Goal: Transaction & Acquisition: Book appointment/travel/reservation

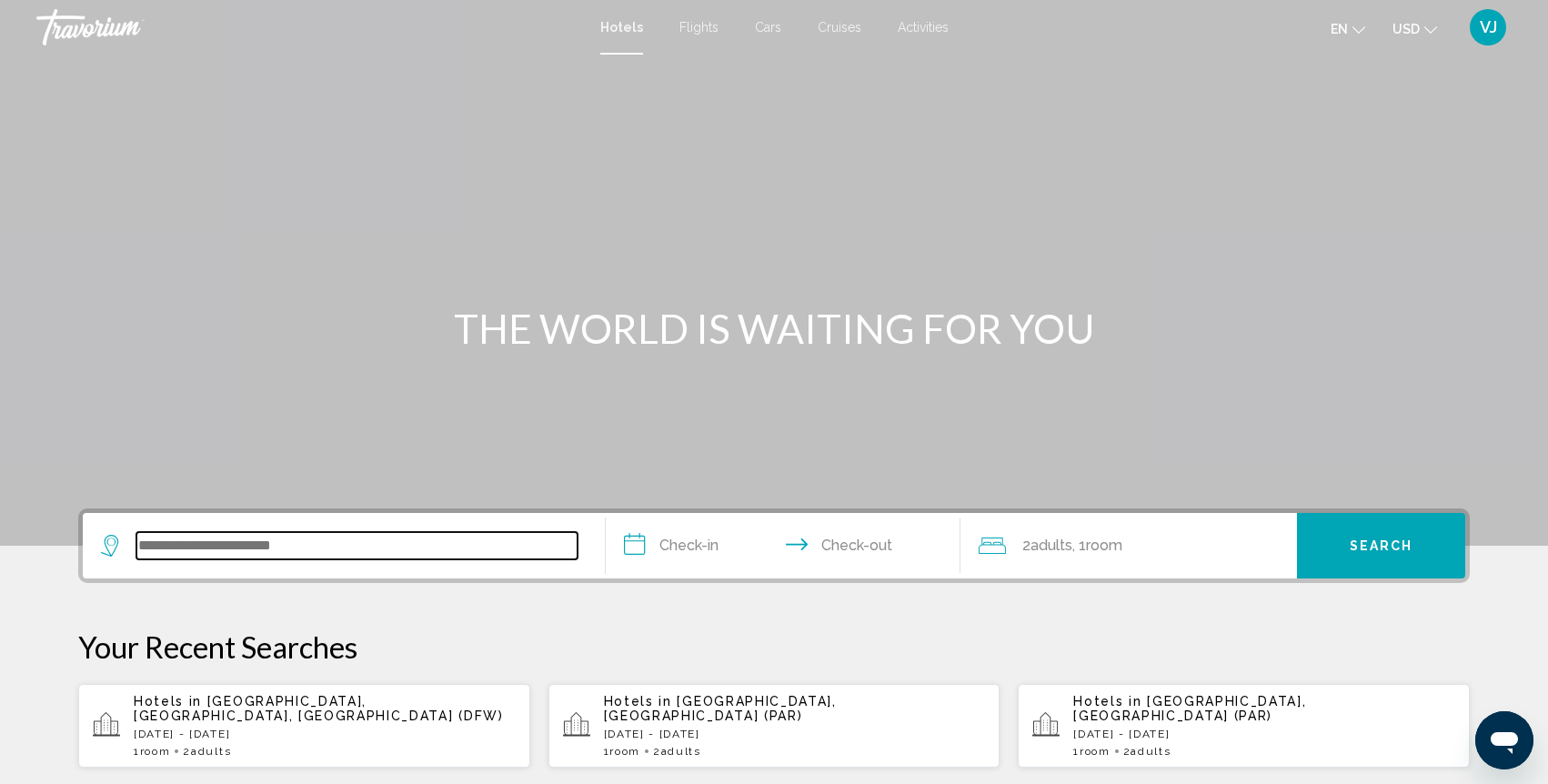
click at [357, 549] on input "Search widget" at bounding box center [356, 545] width 441 height 27
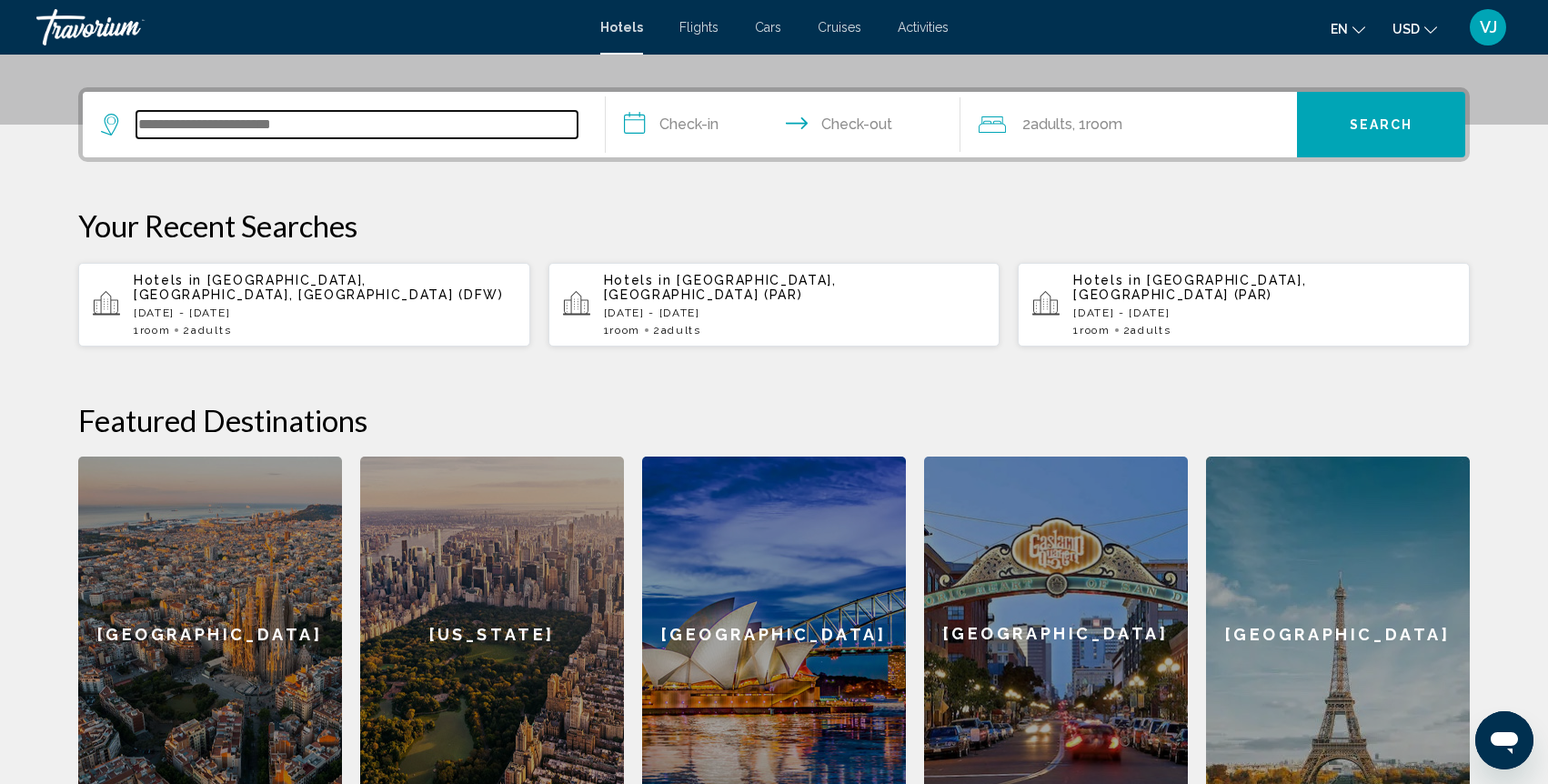
scroll to position [449, 0]
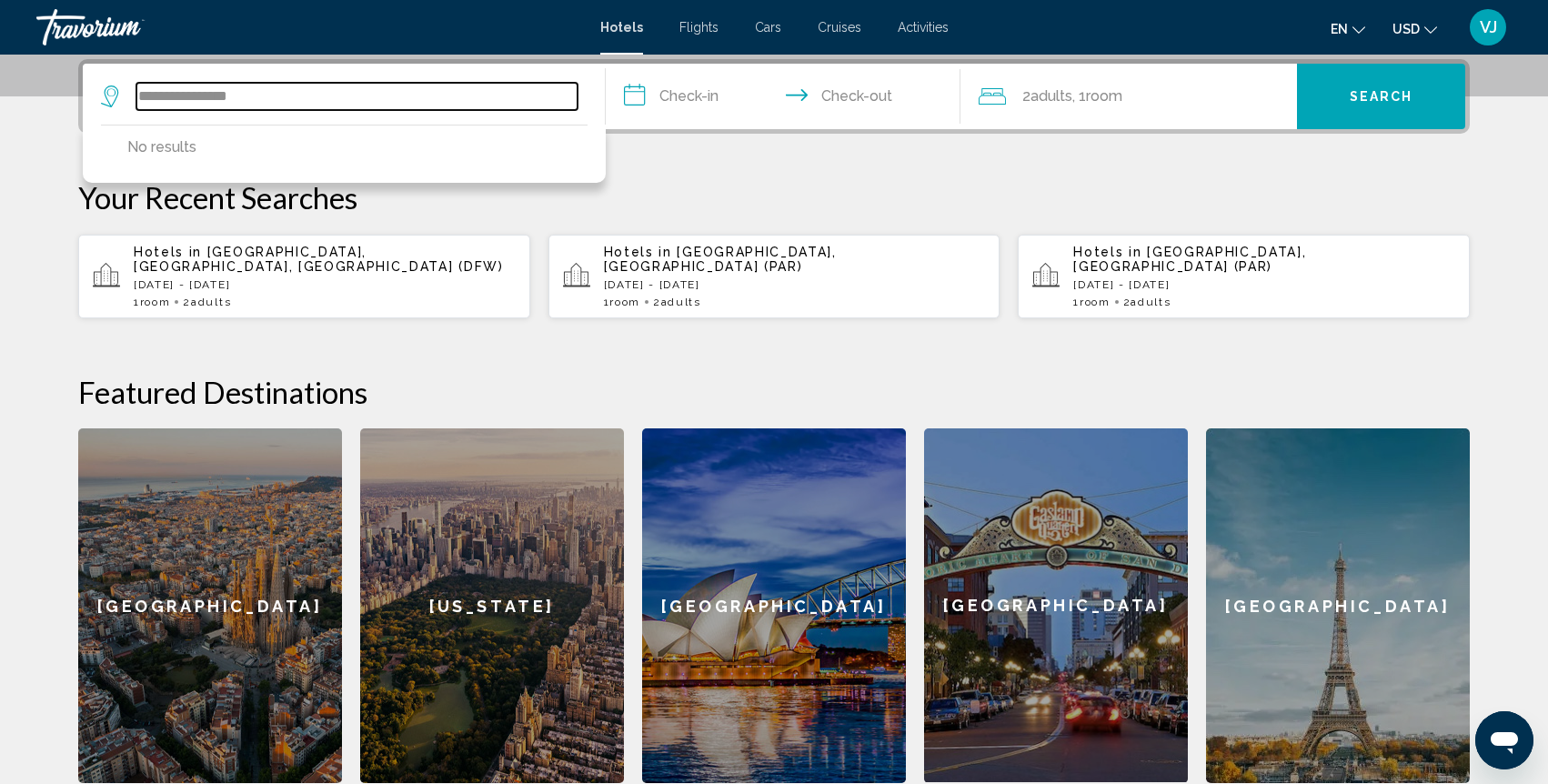
type input "**********"
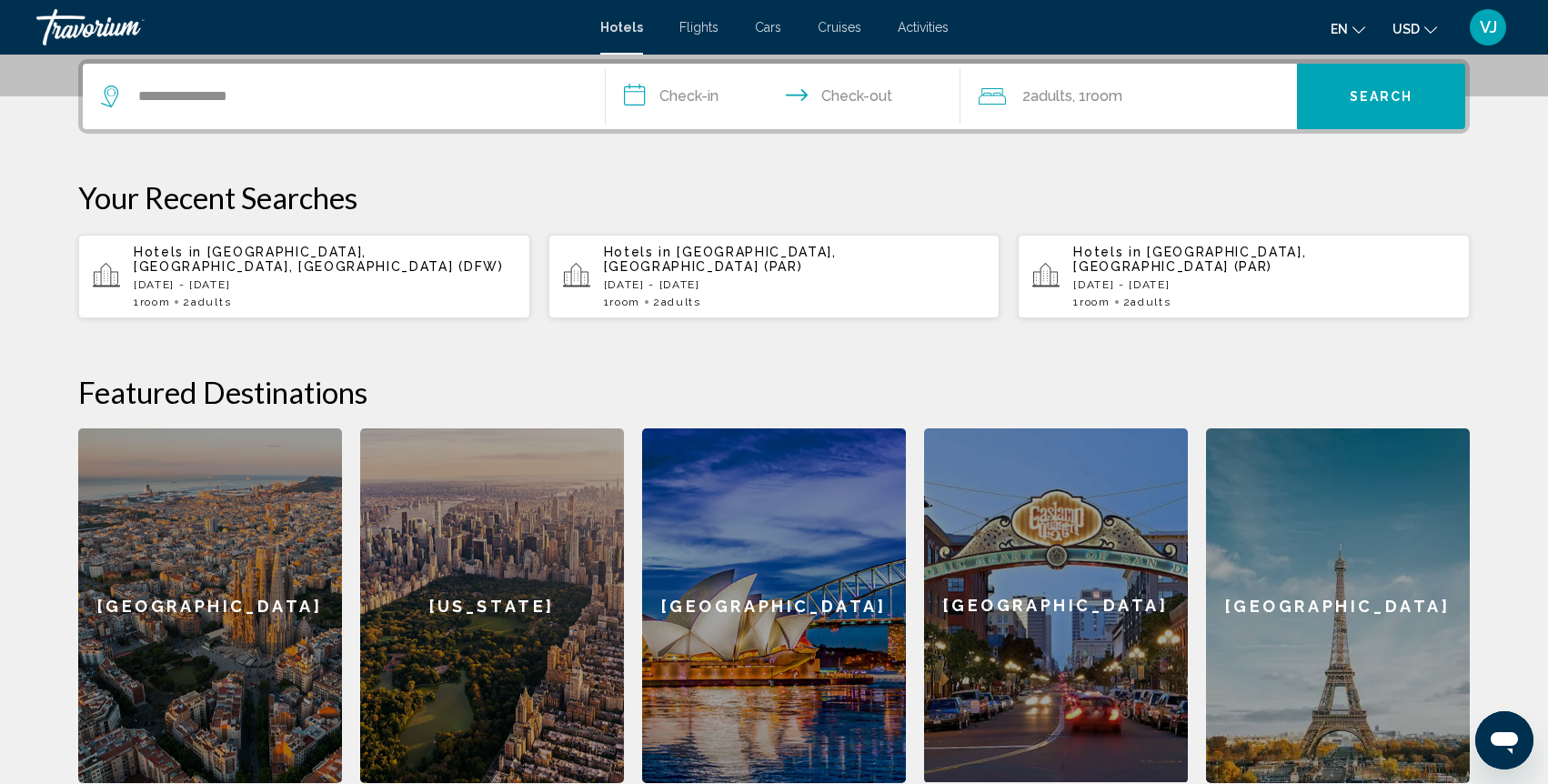
click at [733, 102] on input "**********" at bounding box center [786, 99] width 362 height 71
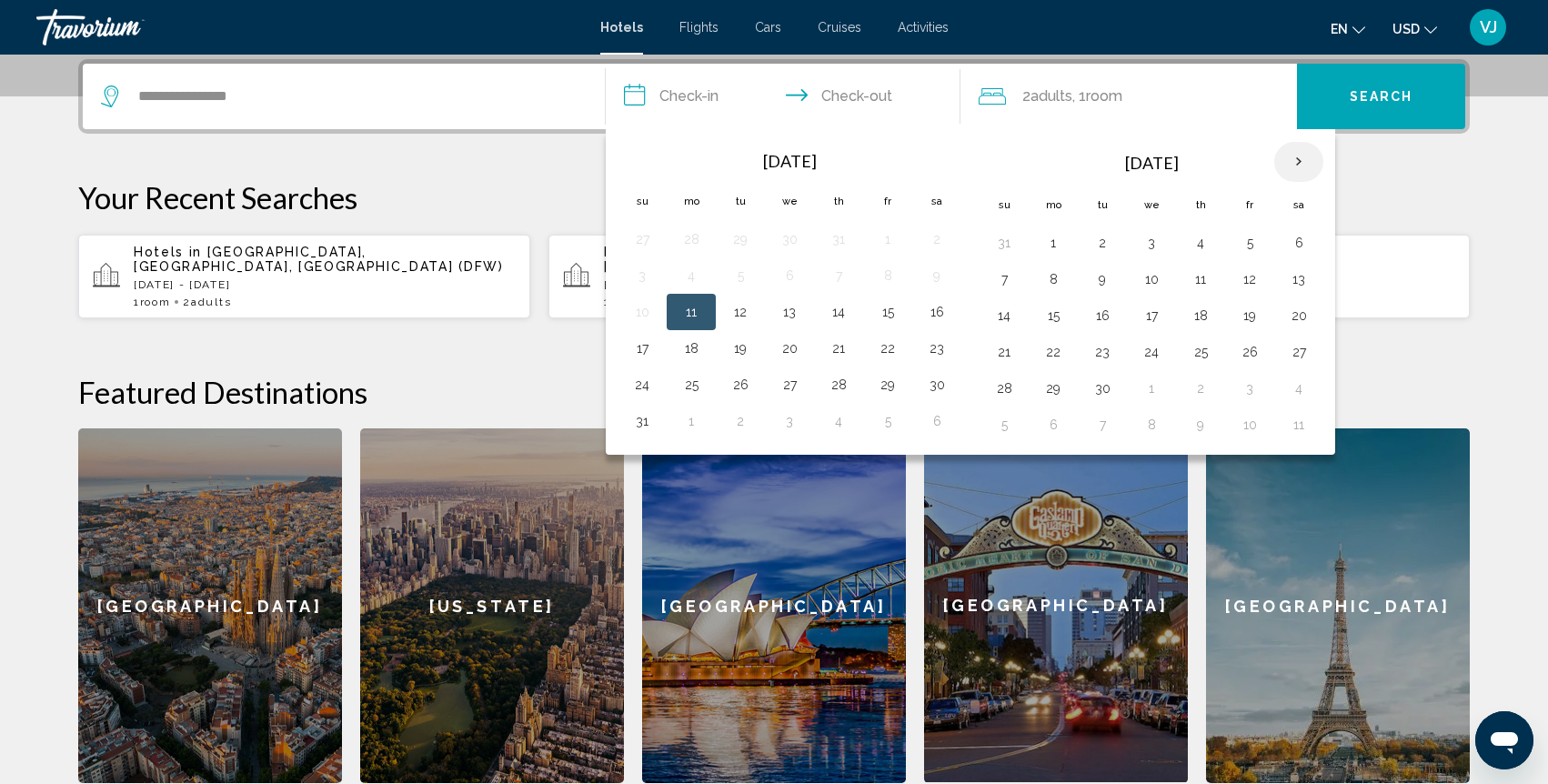
click at [1301, 160] on th "Next month" at bounding box center [1299, 162] width 49 height 40
click at [1254, 315] on button "17" at bounding box center [1250, 315] width 29 height 25
click at [904, 95] on input "**********" at bounding box center [786, 99] width 362 height 71
click at [856, 96] on input "**********" at bounding box center [786, 99] width 362 height 71
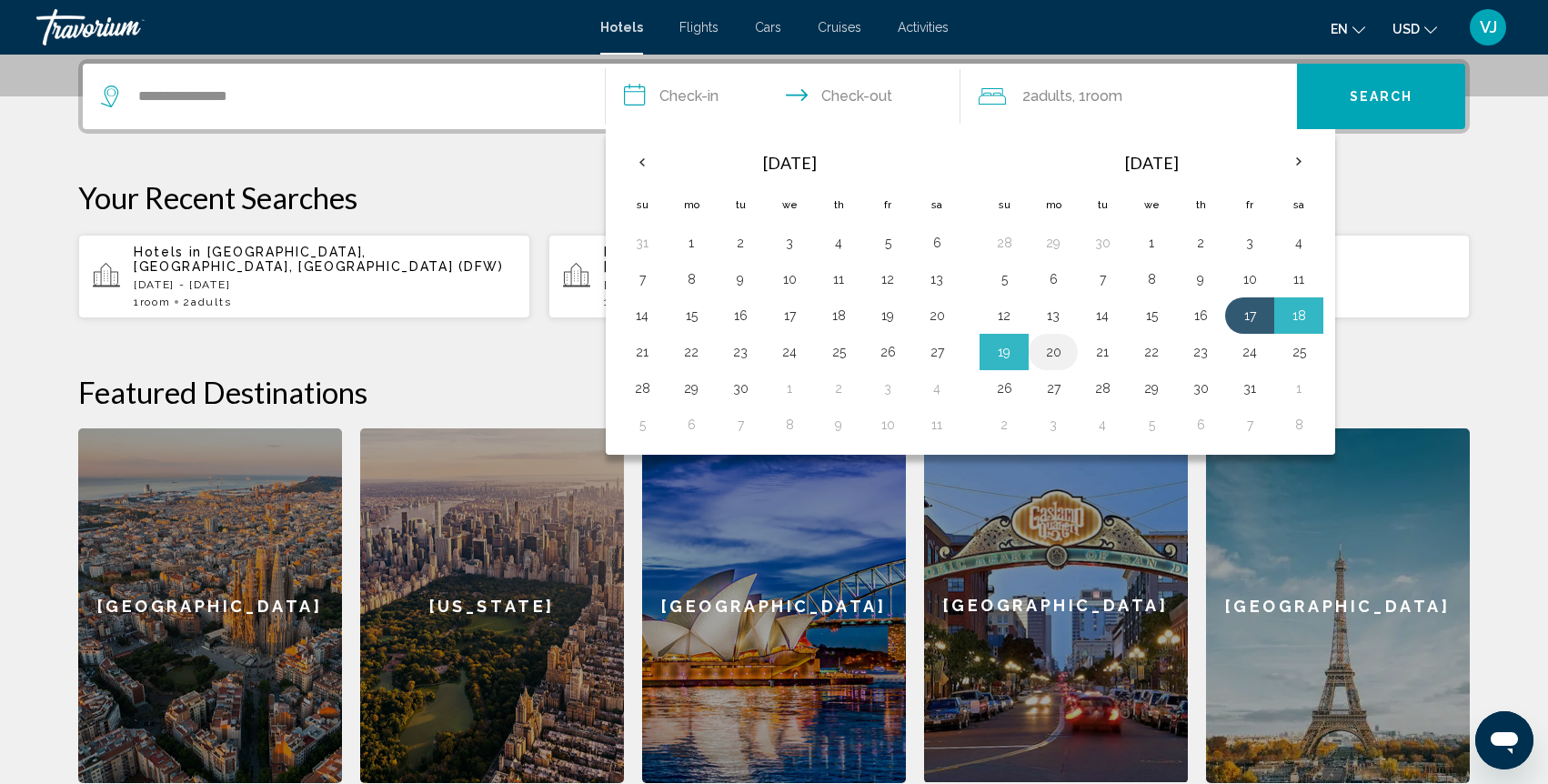
click at [1053, 356] on button "20" at bounding box center [1053, 352] width 29 height 25
type input "**********"
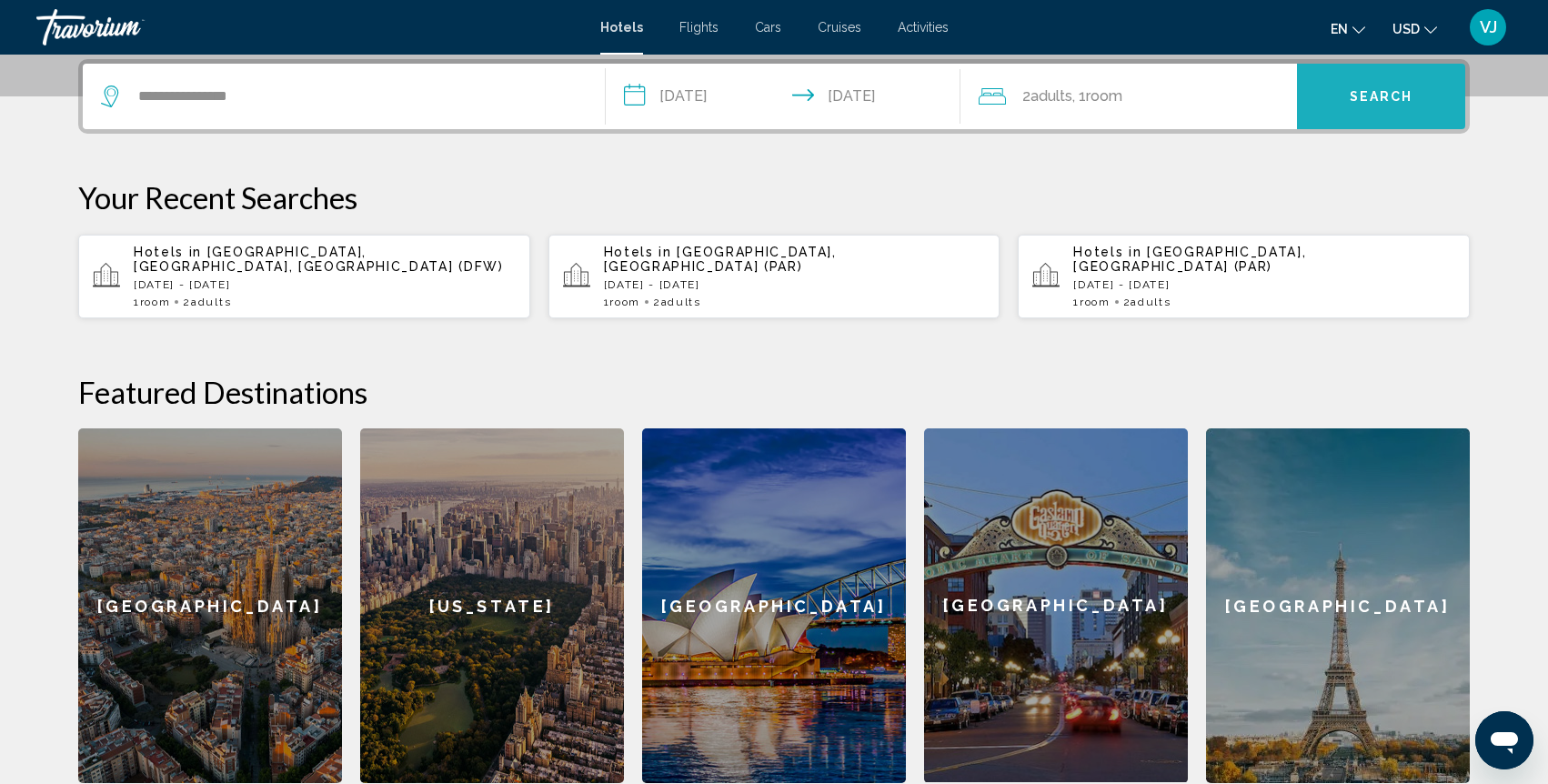
click at [1383, 94] on span "Search" at bounding box center [1382, 97] width 64 height 14
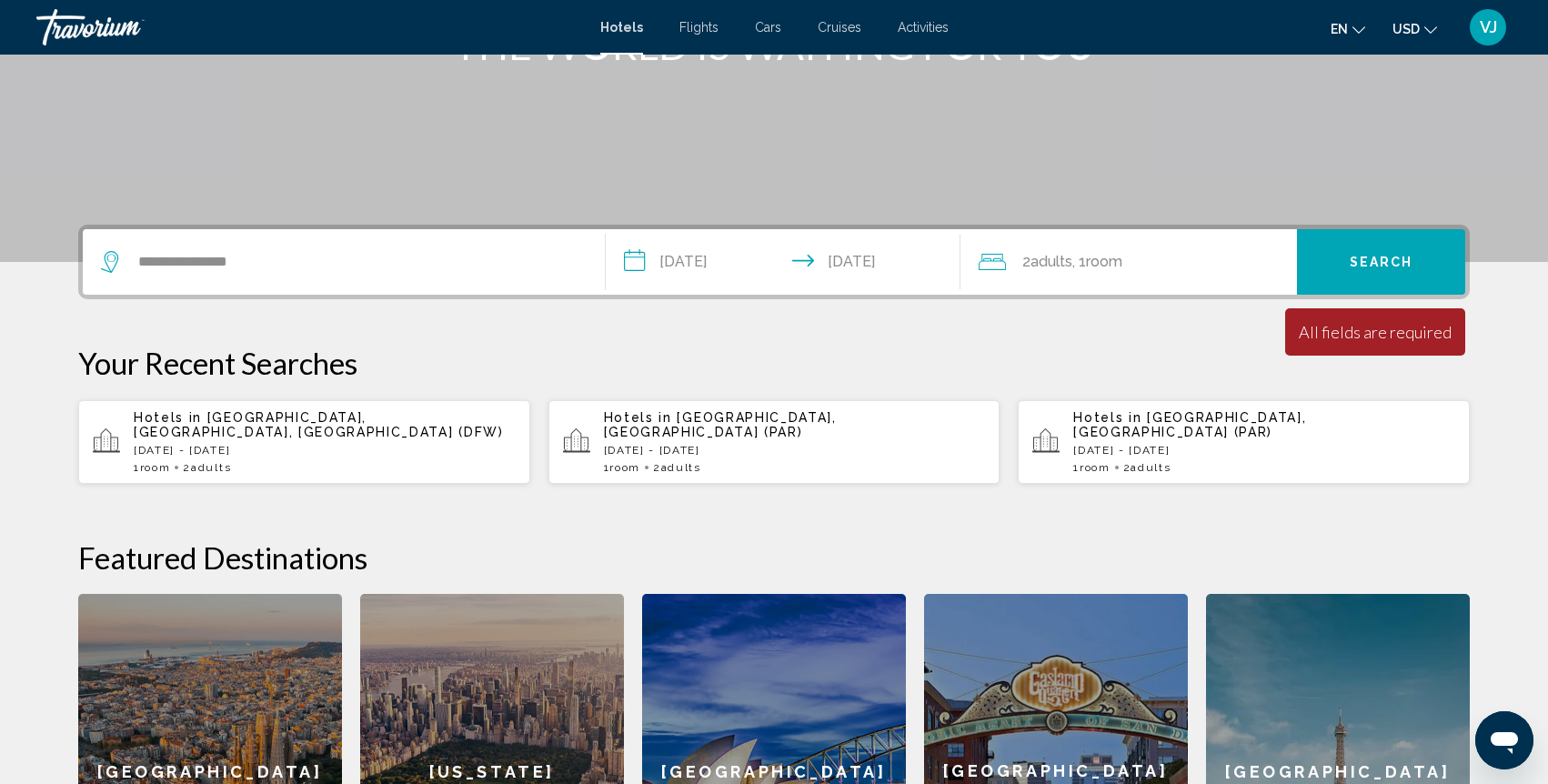
scroll to position [281, 0]
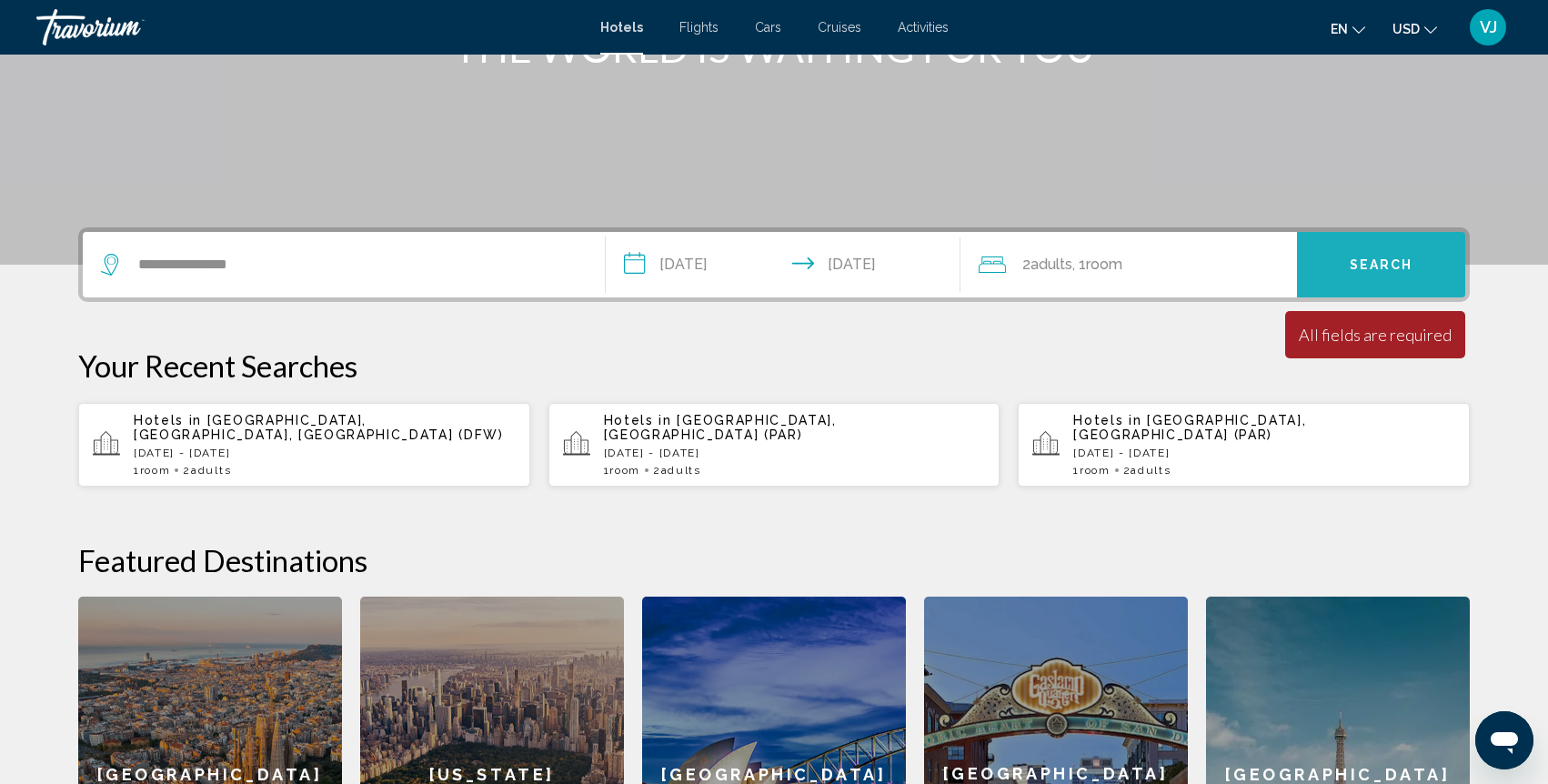
click at [1381, 246] on button "Search" at bounding box center [1381, 265] width 168 height 66
click at [1363, 261] on span "Search" at bounding box center [1382, 265] width 64 height 14
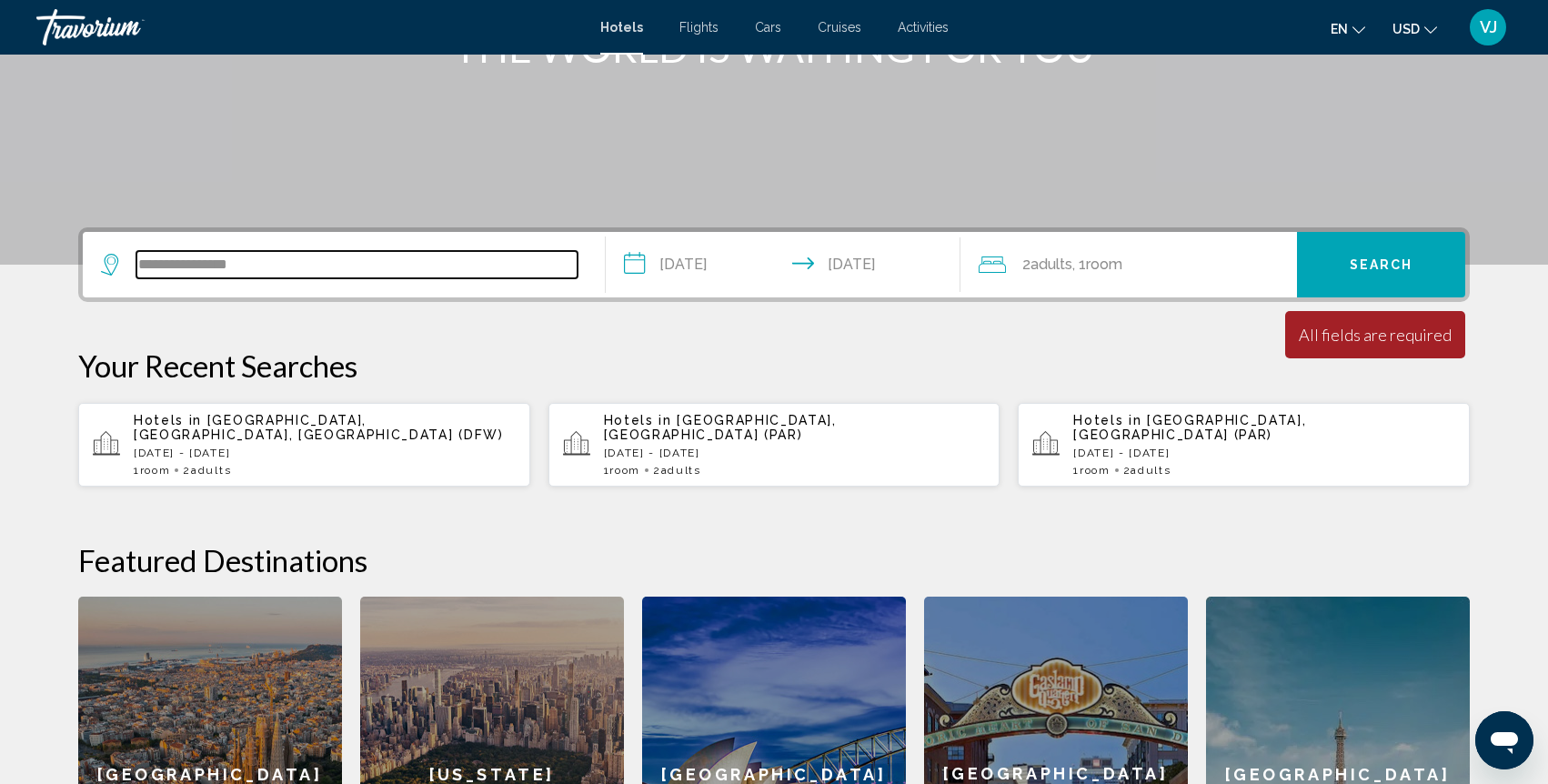
click at [379, 274] on input "**********" at bounding box center [356, 264] width 441 height 27
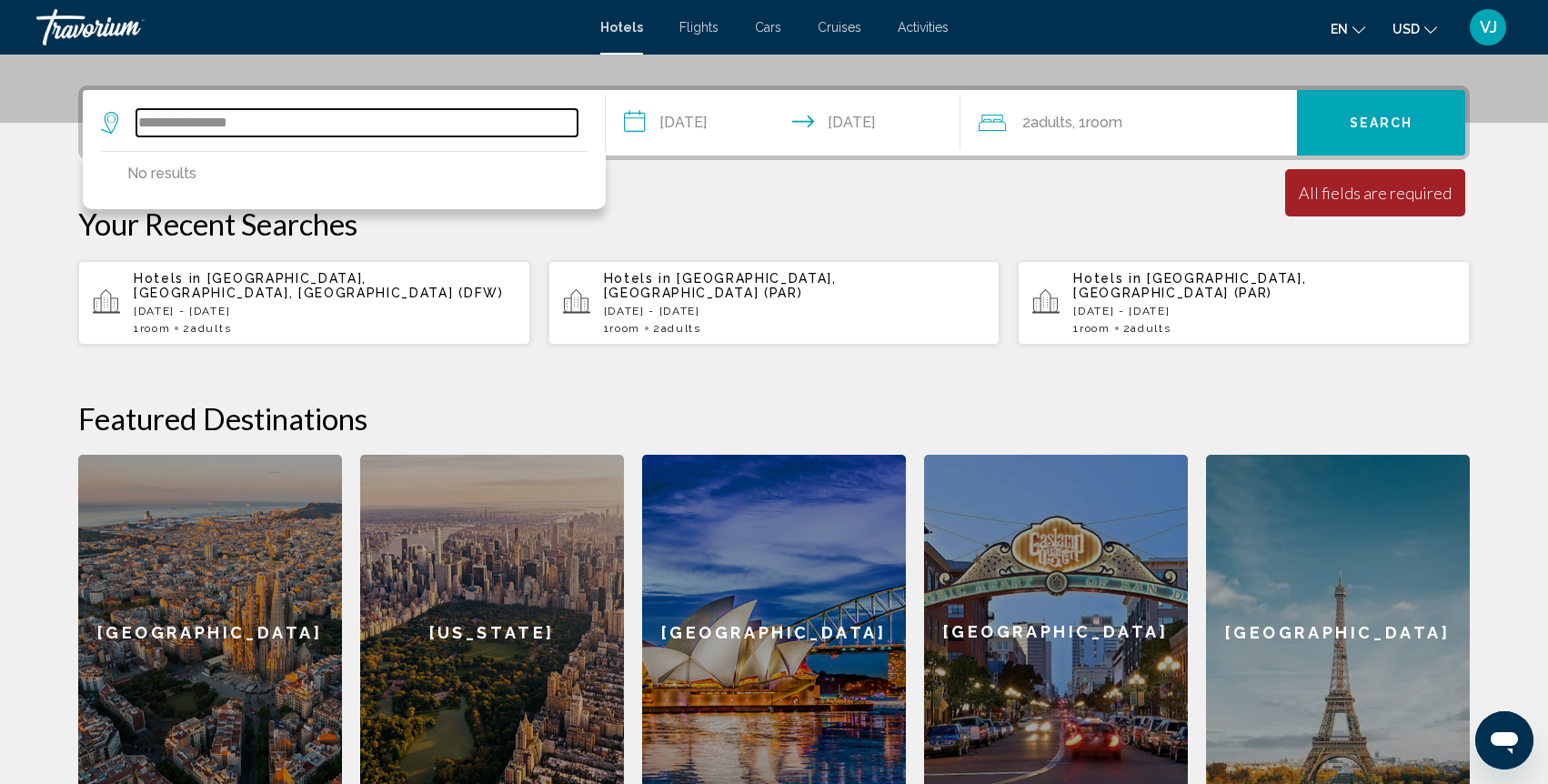
scroll to position [449, 0]
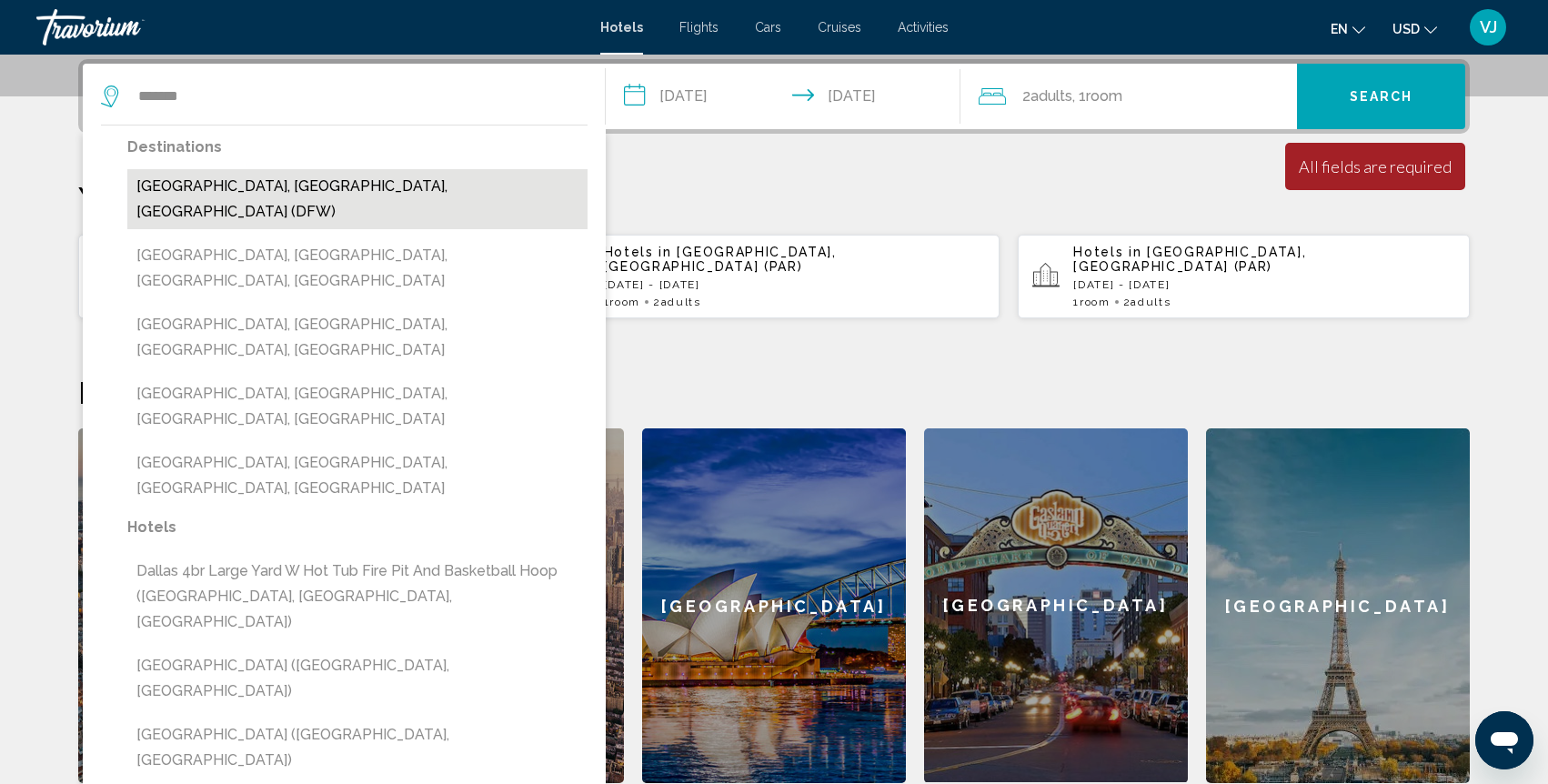
click at [220, 194] on button "[GEOGRAPHIC_DATA], [GEOGRAPHIC_DATA], [GEOGRAPHIC_DATA] (DFW)" at bounding box center [356, 199] width 460 height 60
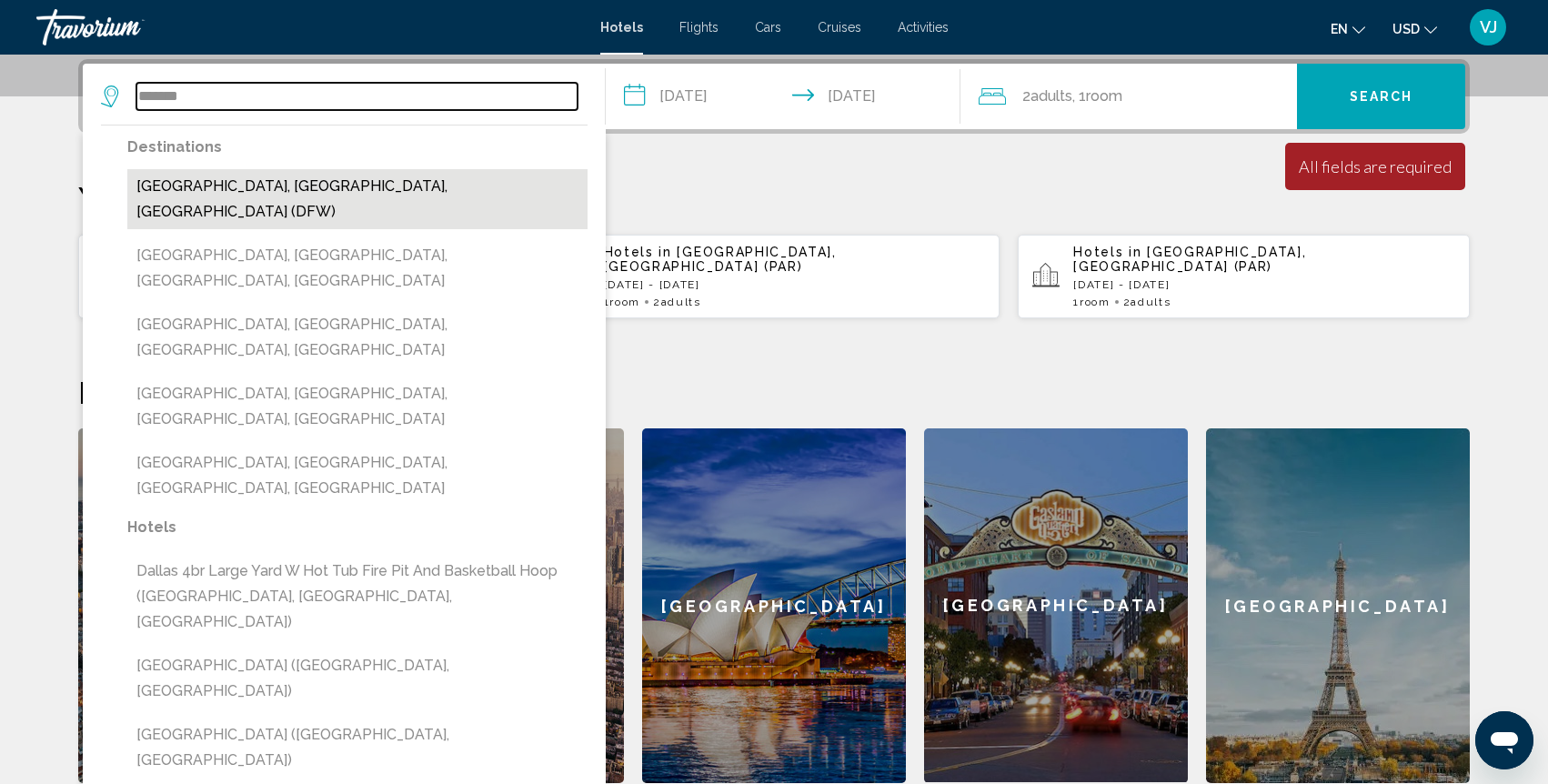
type input "**********"
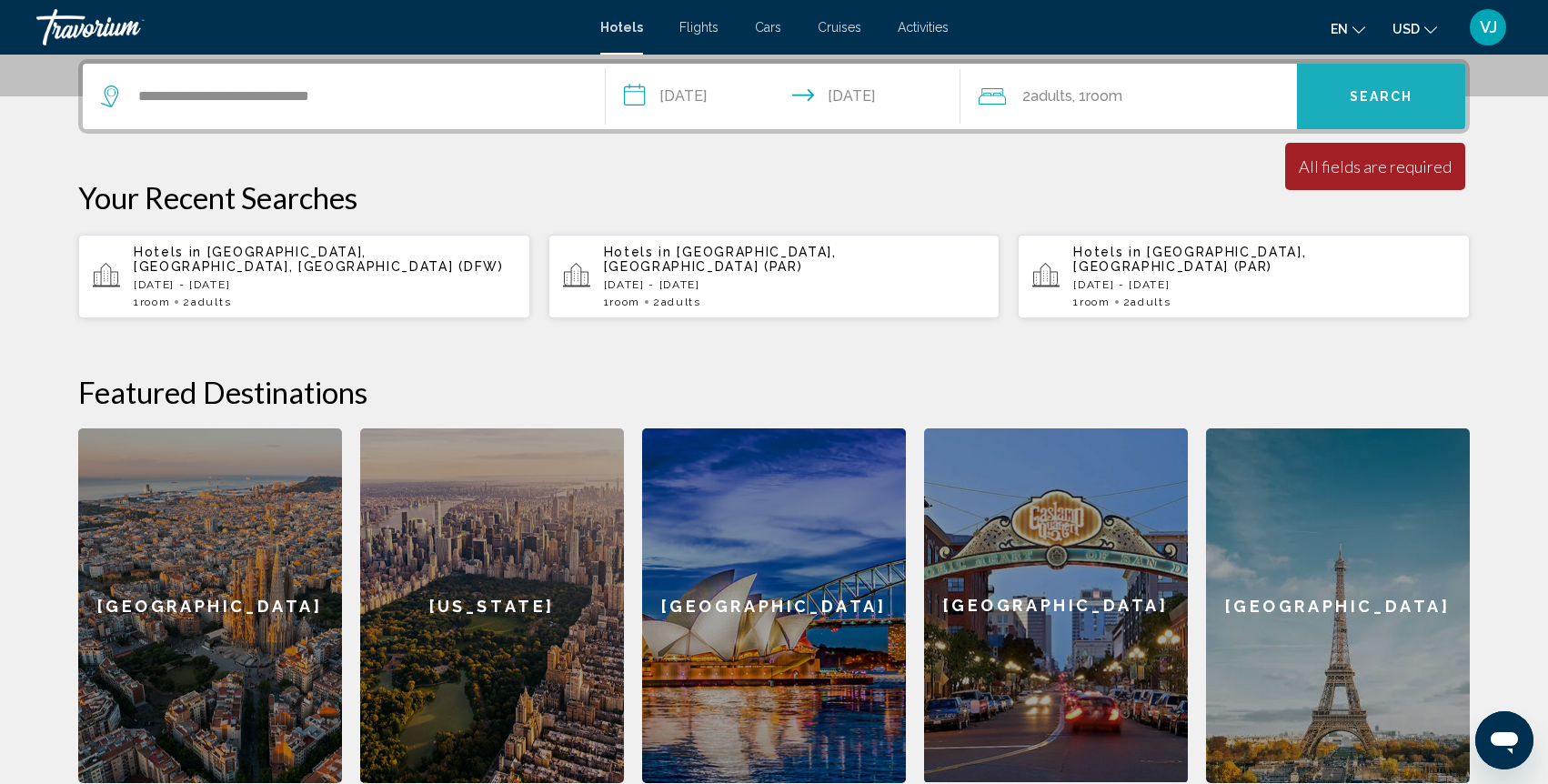
click at [1374, 86] on button "Search" at bounding box center [1381, 97] width 168 height 66
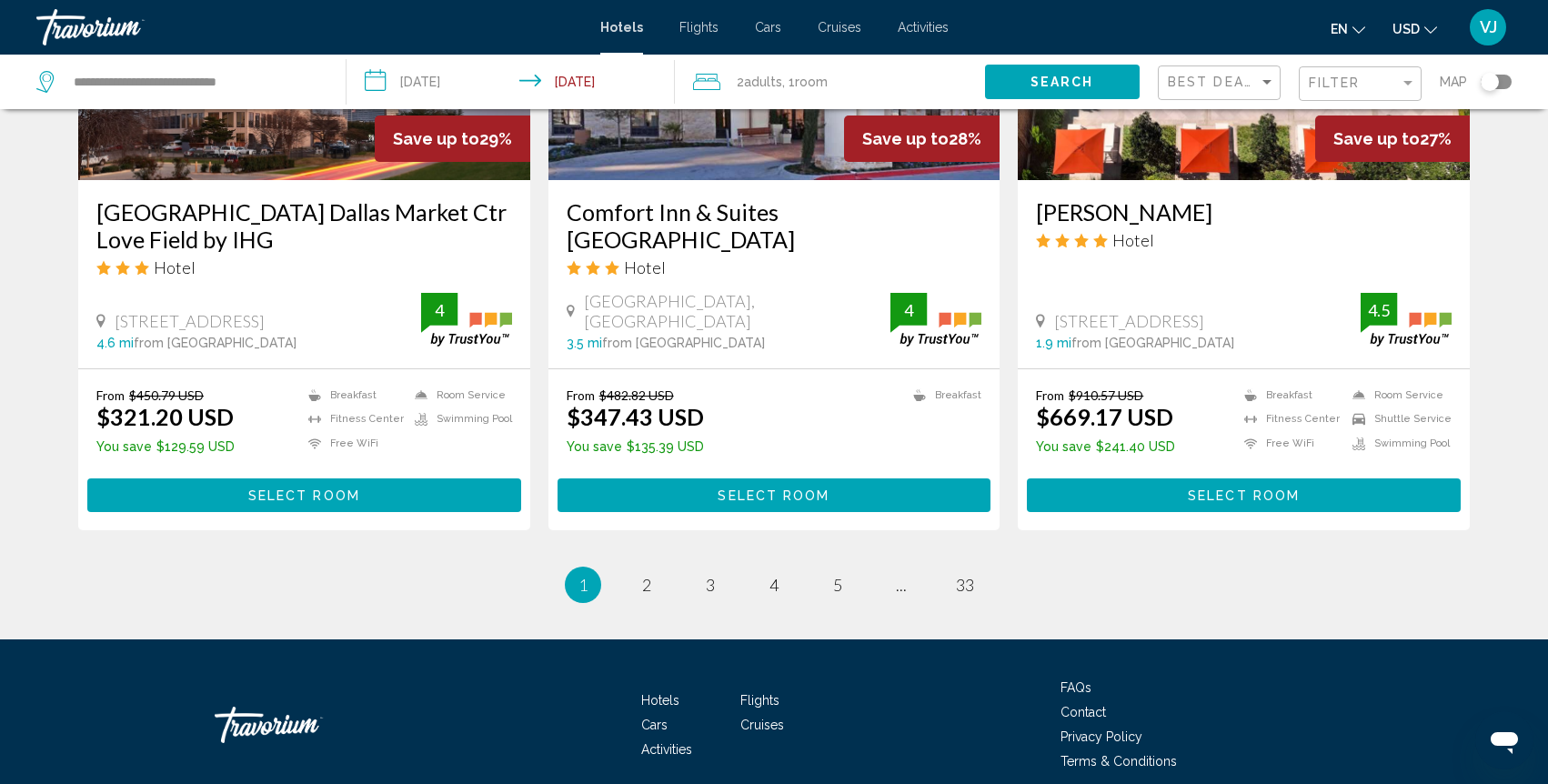
scroll to position [2360, 0]
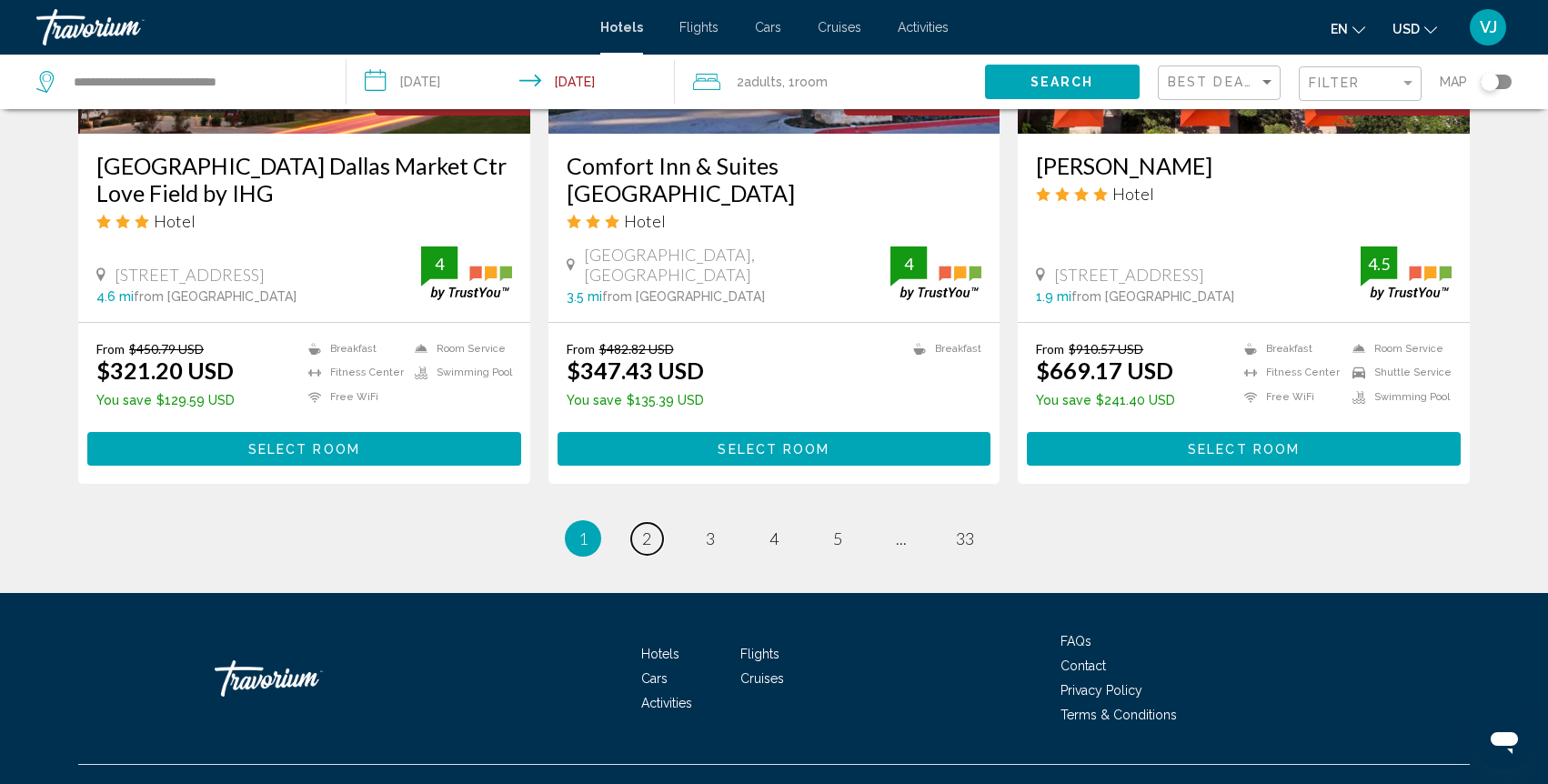
click at [651, 528] on span "2" at bounding box center [647, 538] width 9 height 20
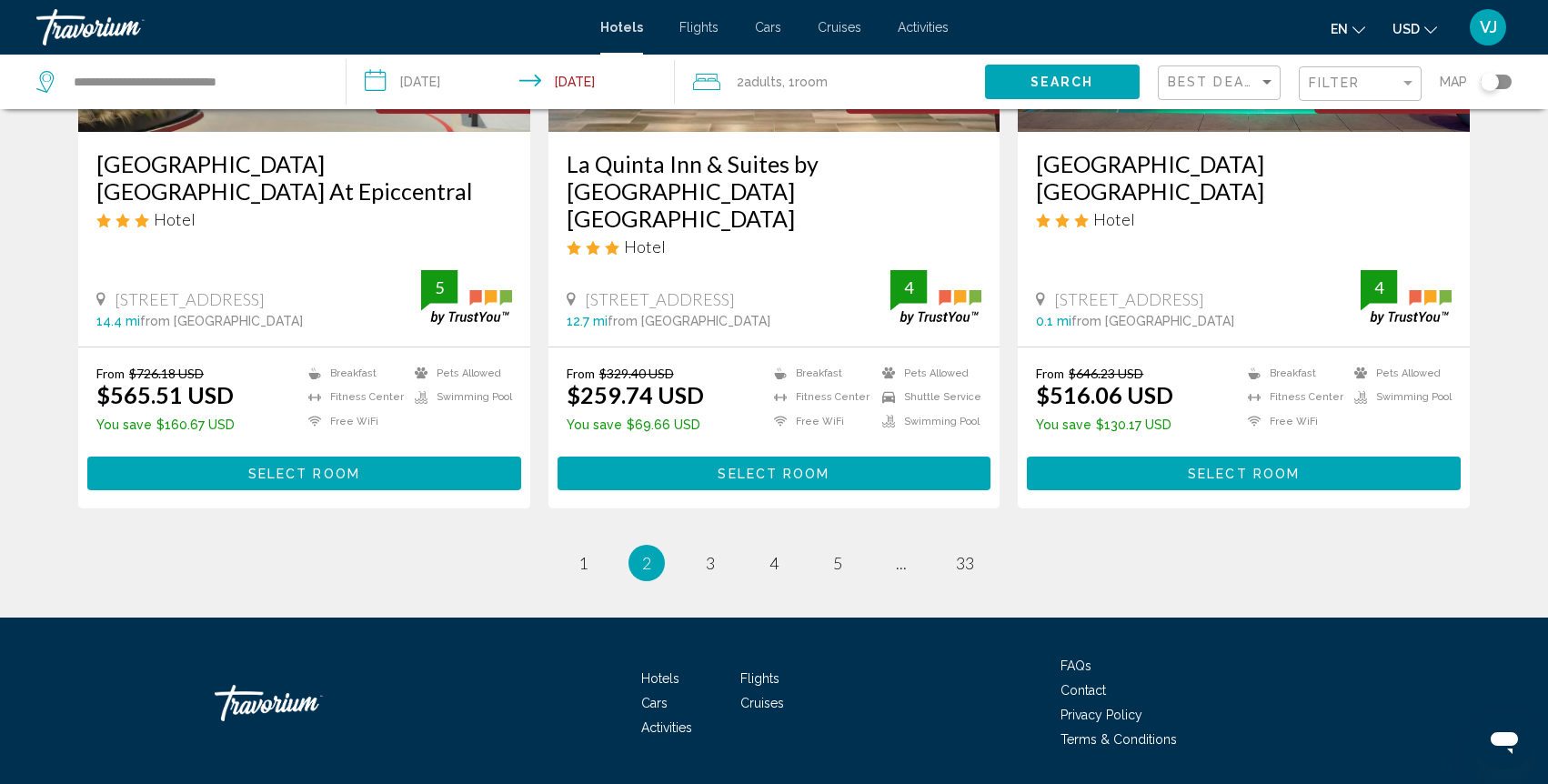
scroll to position [2361, 0]
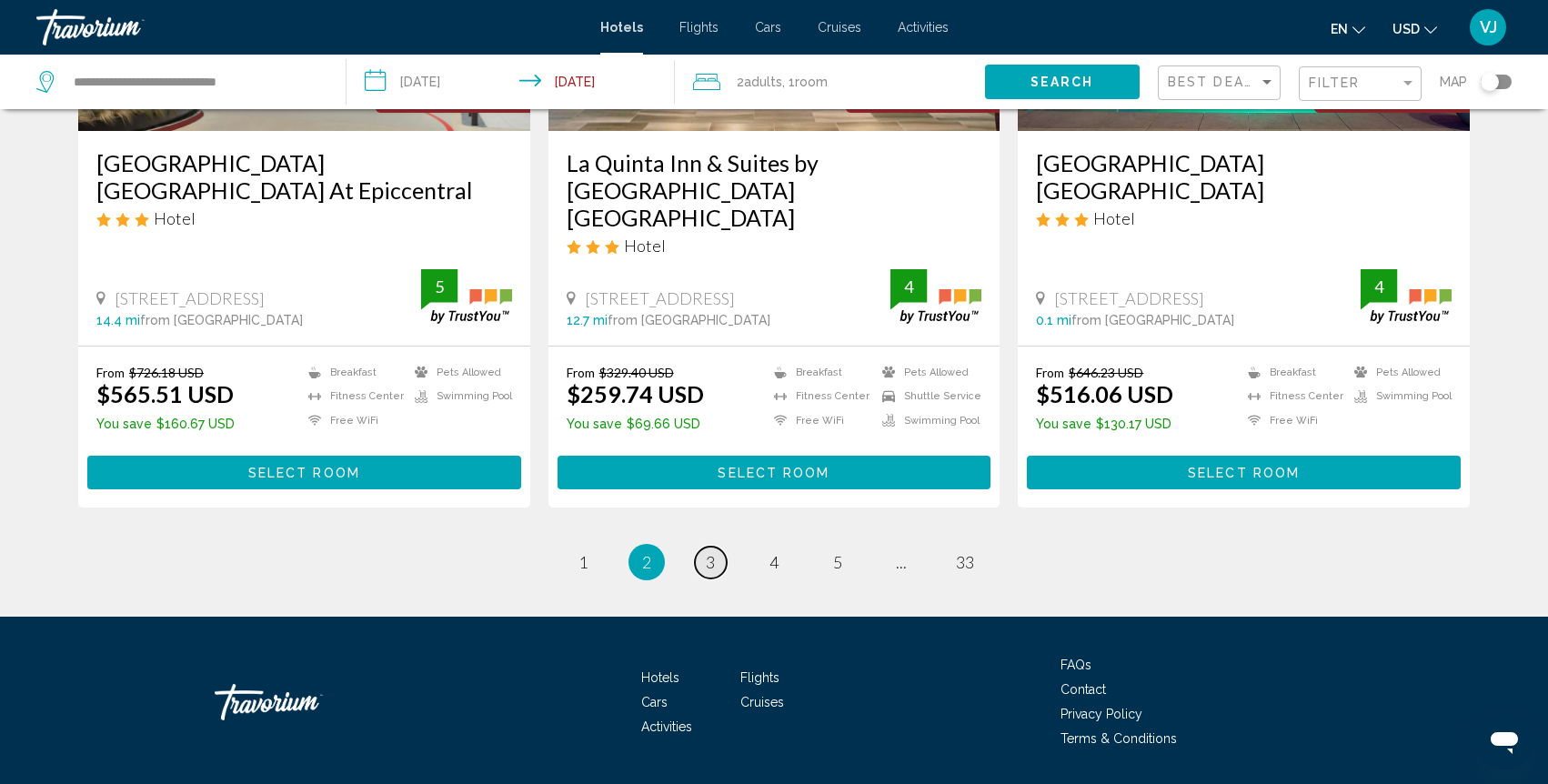
click at [715, 546] on link "page 3" at bounding box center [711, 562] width 32 height 32
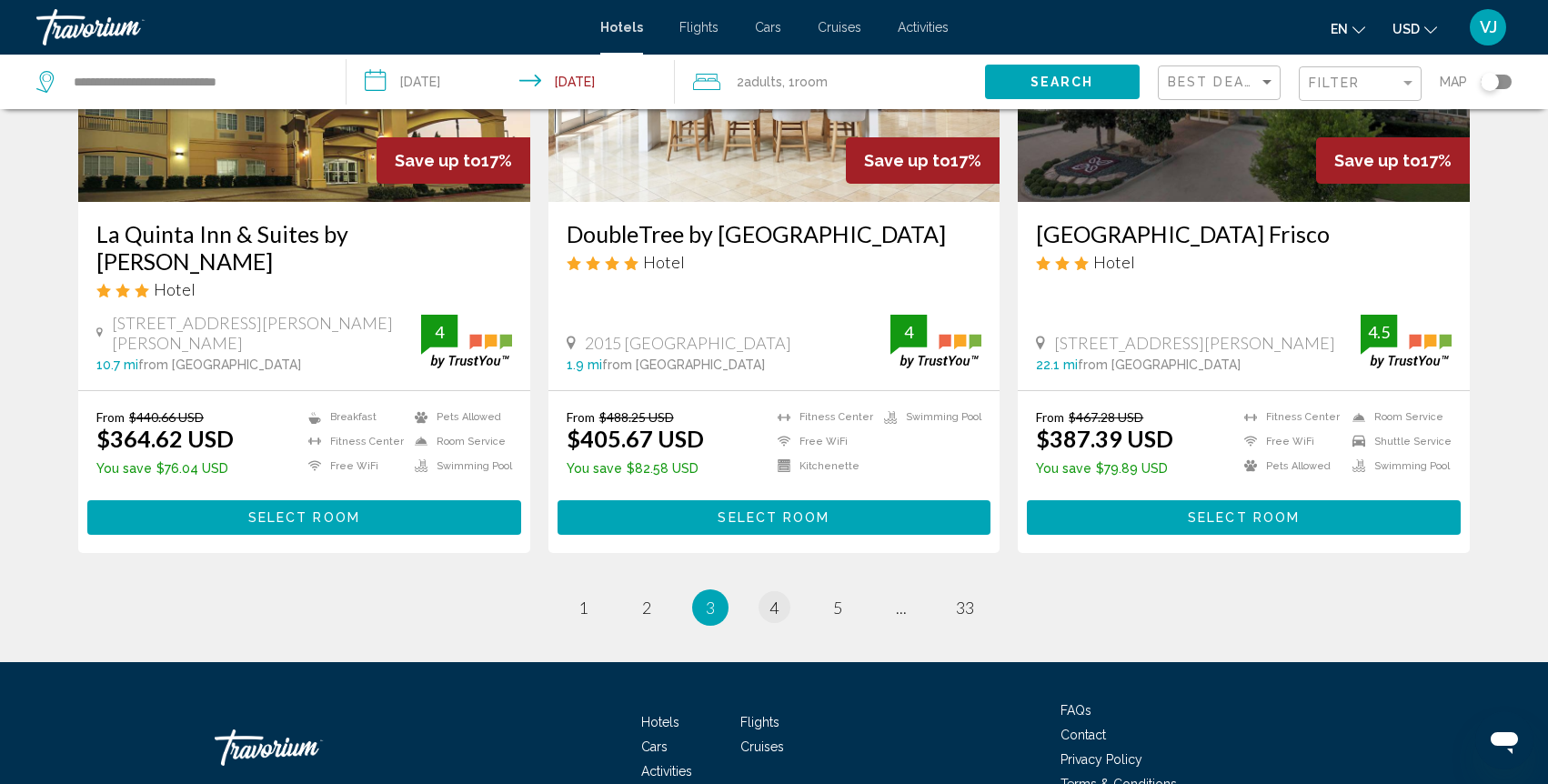
scroll to position [2319, 0]
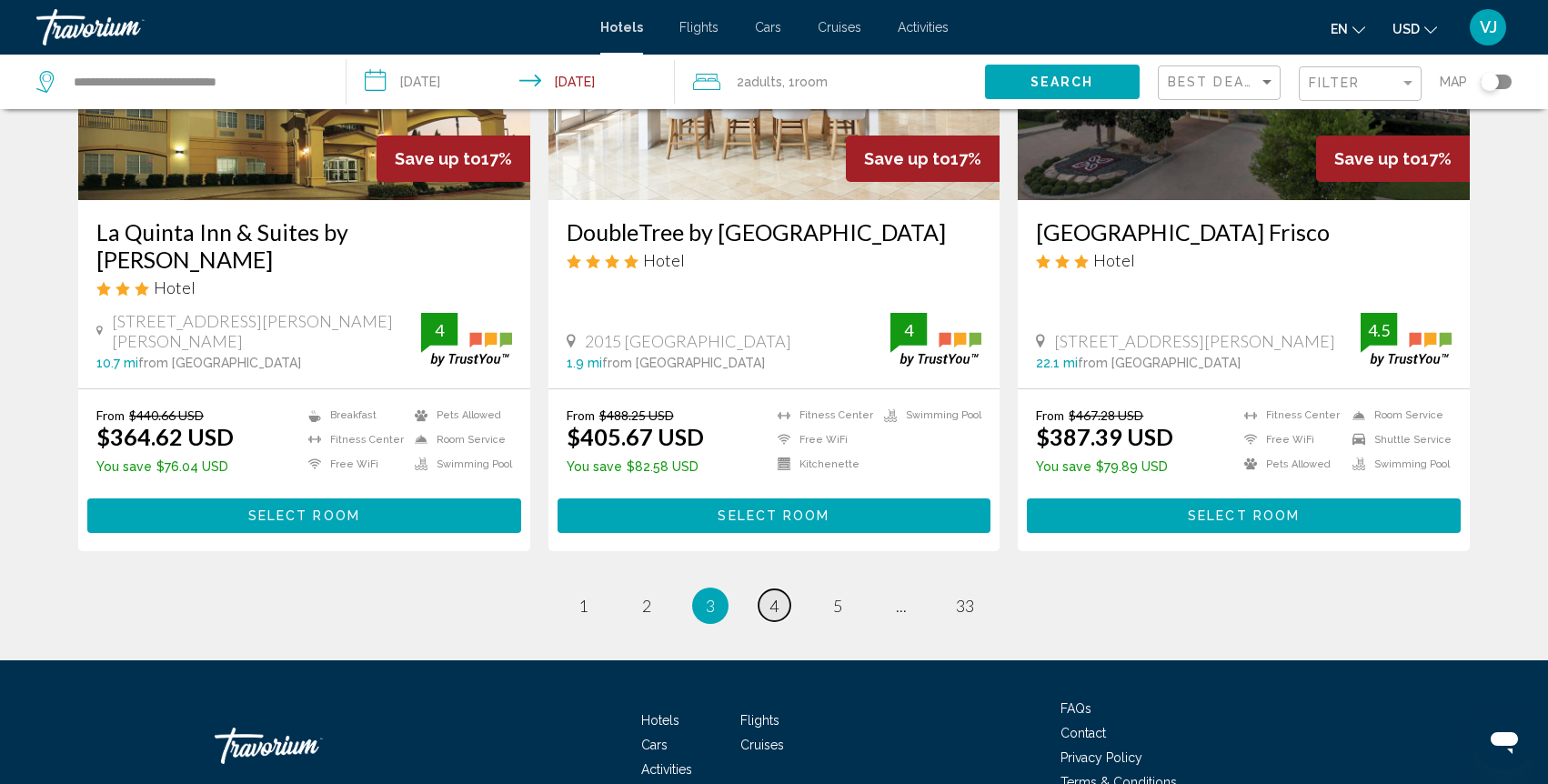
click at [771, 596] on span "4" at bounding box center [774, 605] width 9 height 20
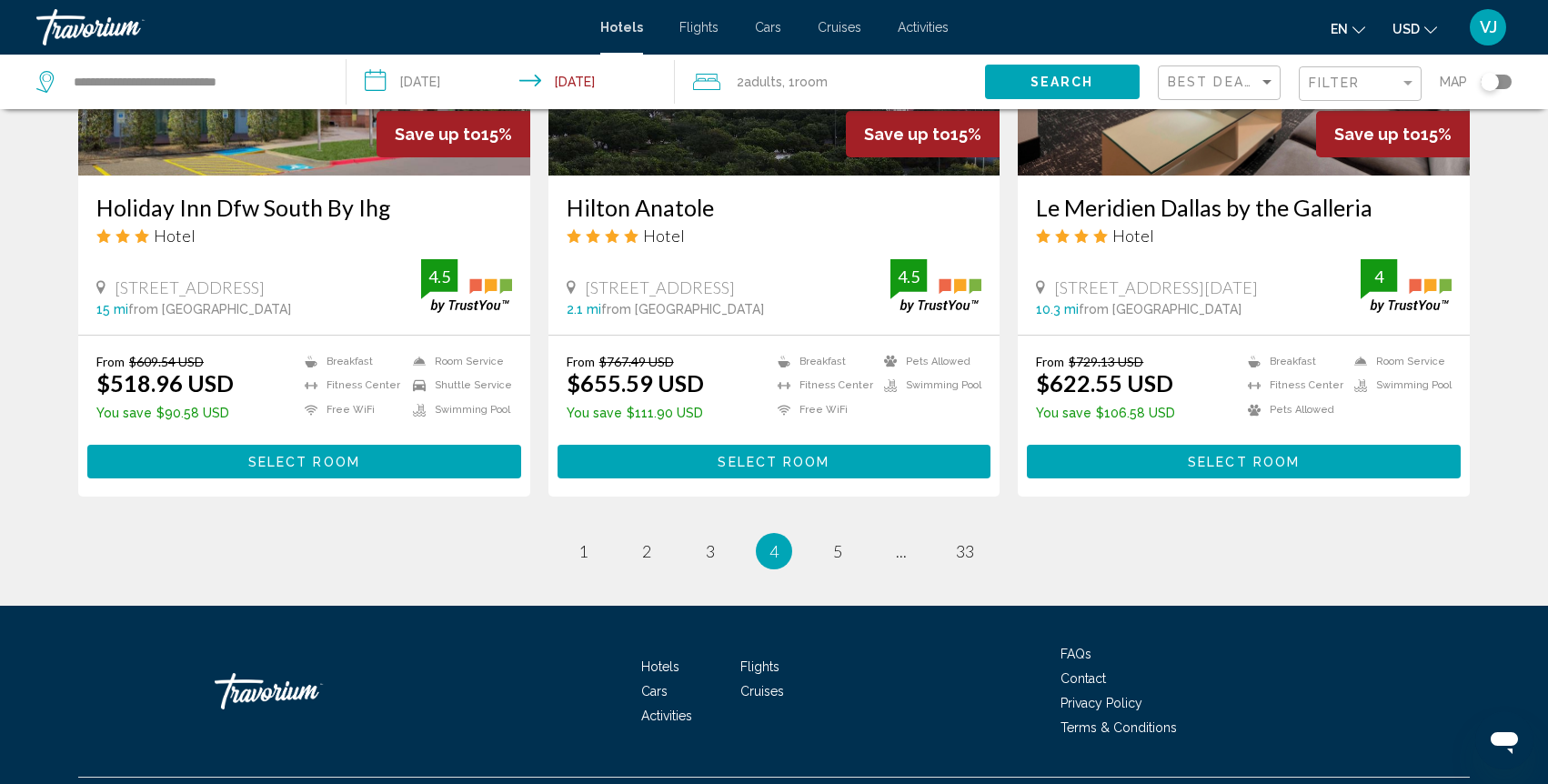
scroll to position [2298, 0]
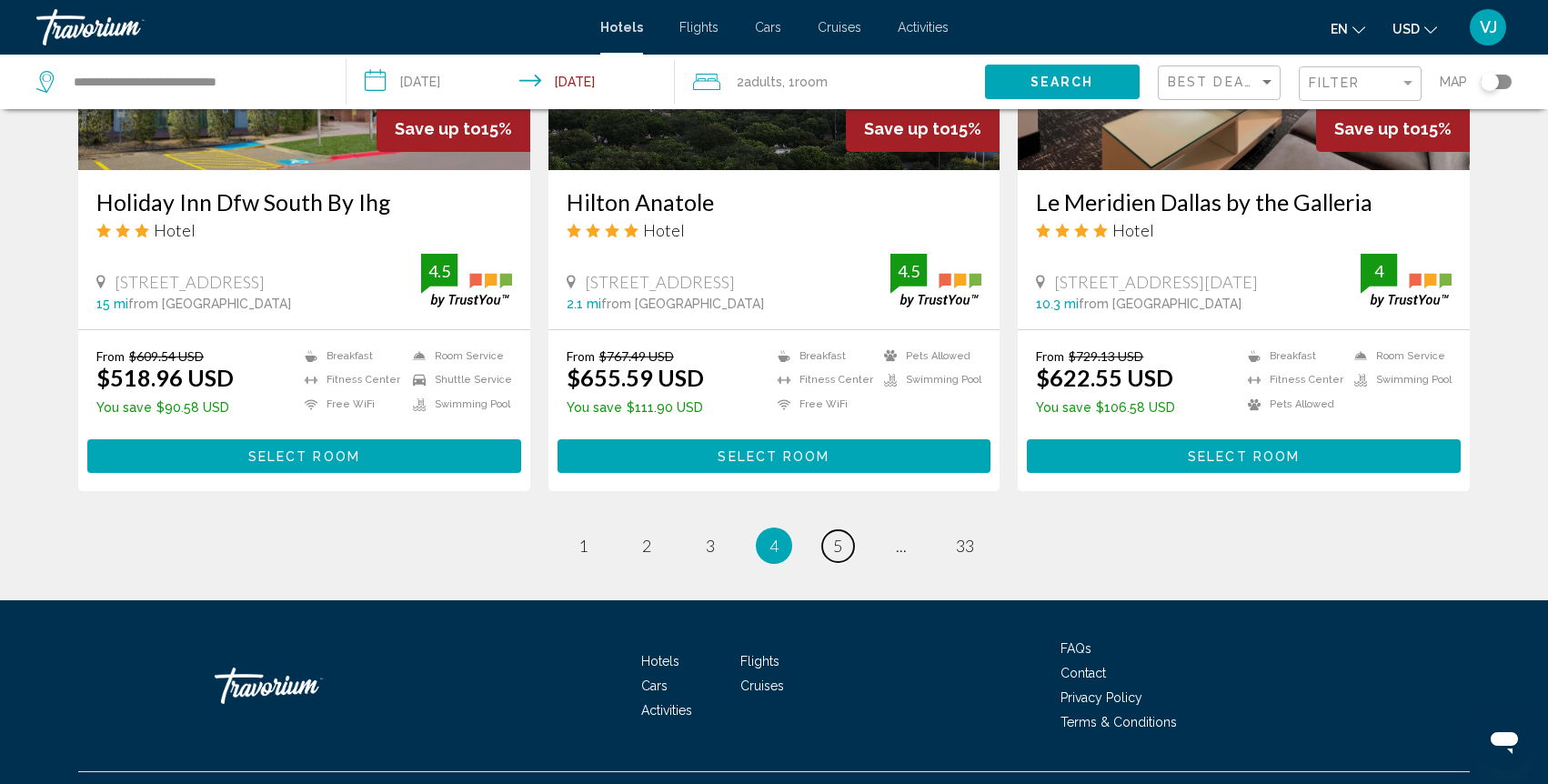
click at [837, 542] on span "5" at bounding box center [838, 545] width 9 height 20
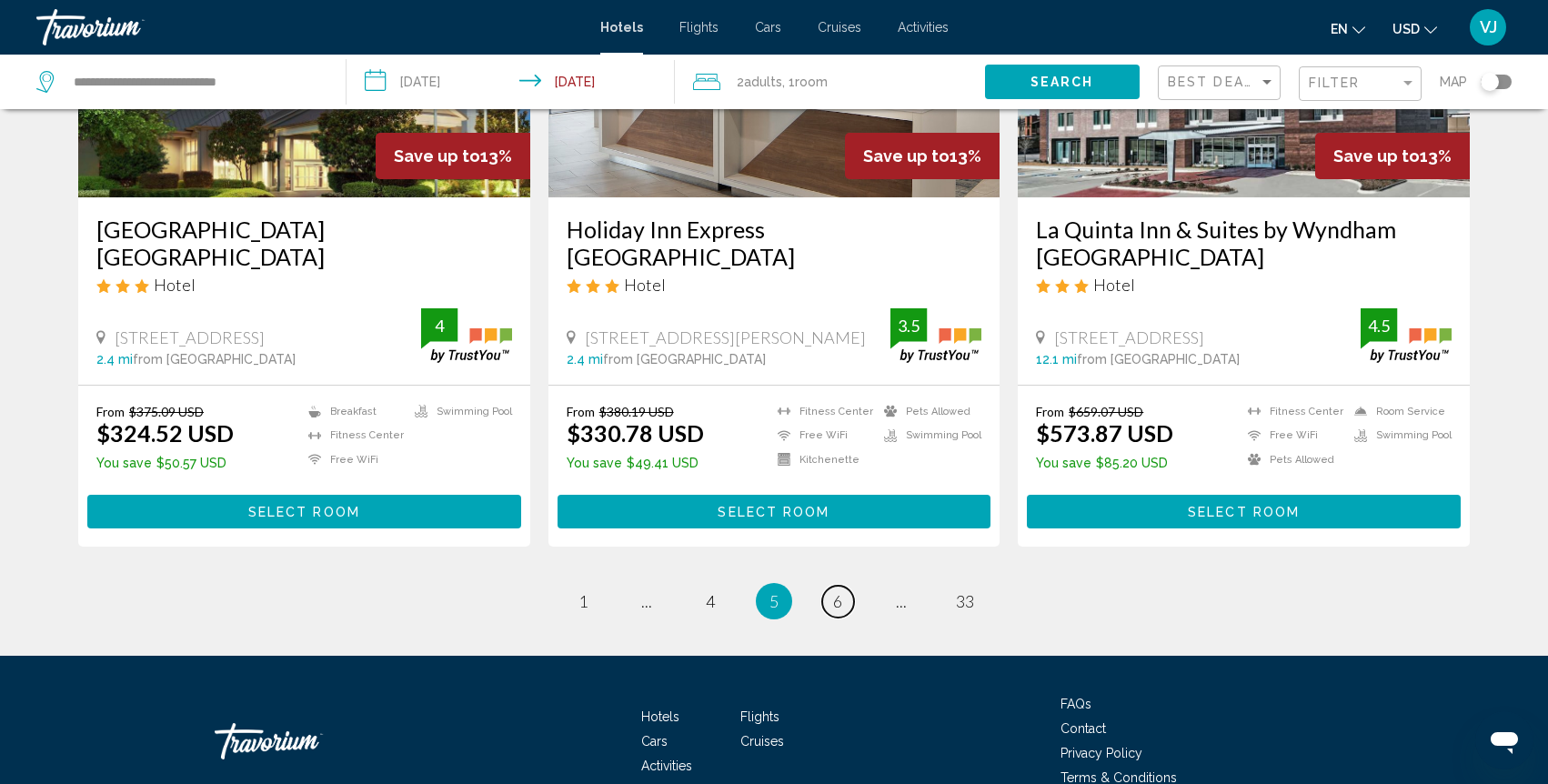
scroll to position [2388, 0]
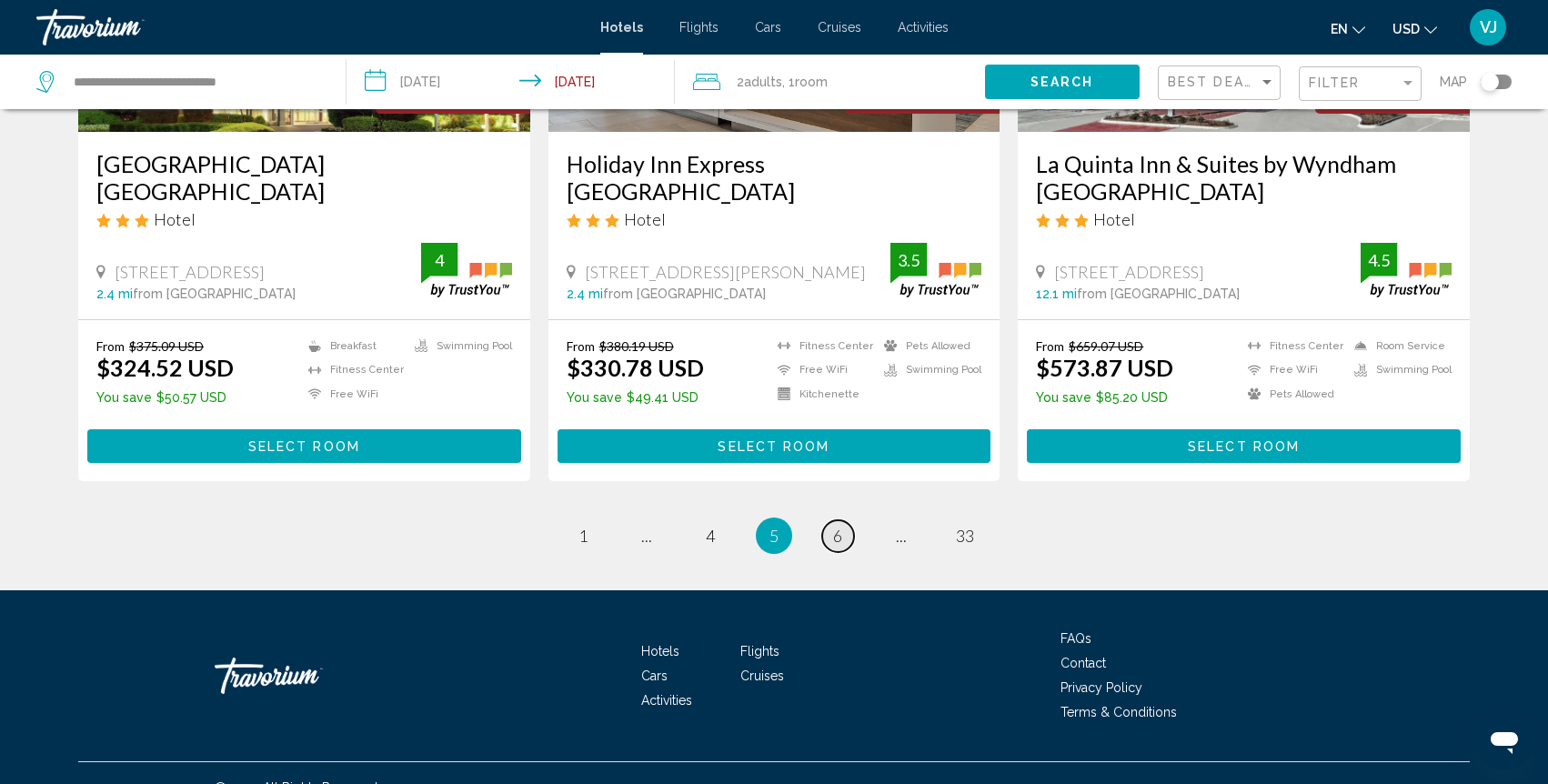
click at [839, 525] on span "6" at bounding box center [838, 535] width 9 height 20
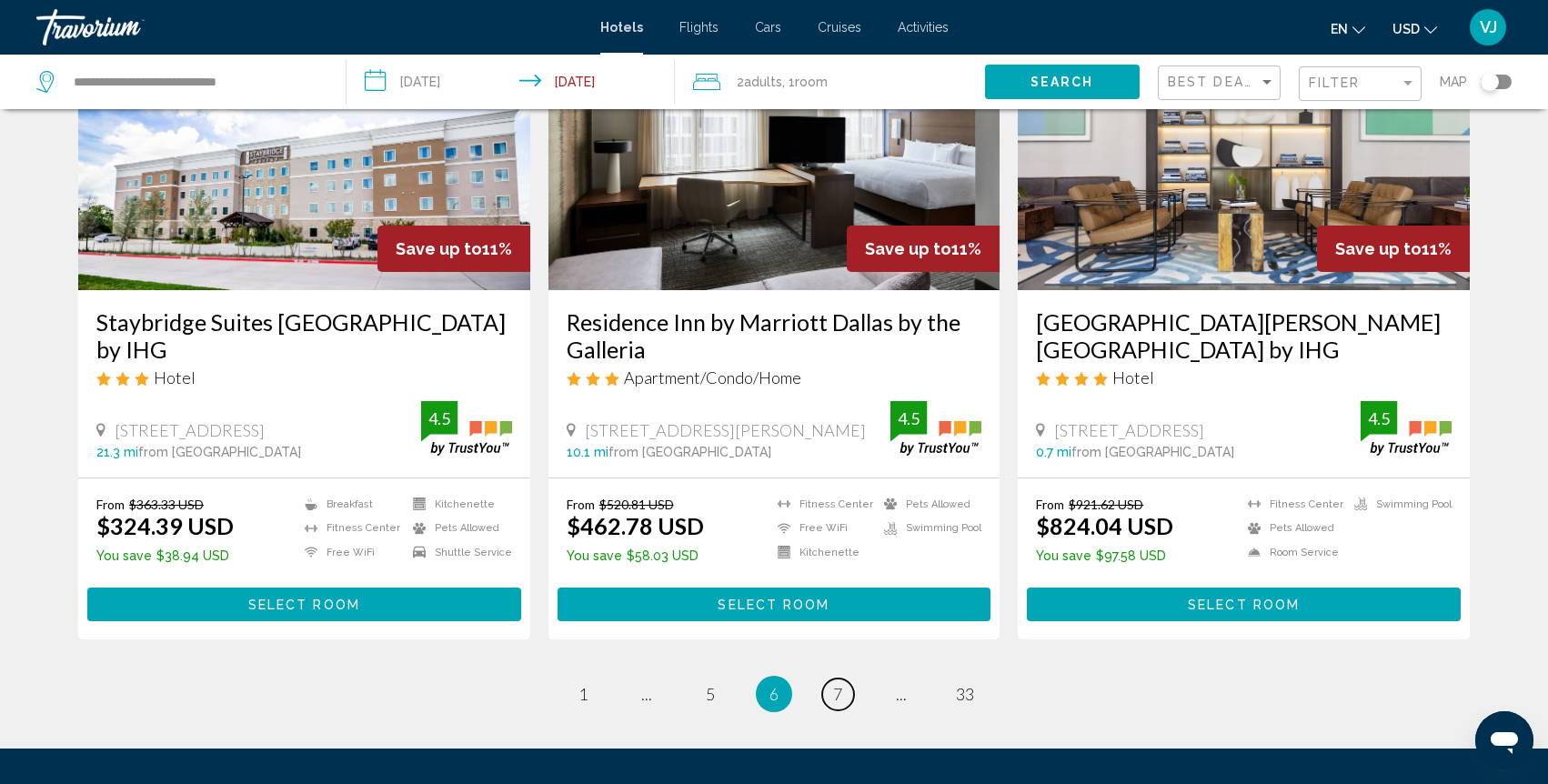
scroll to position [2231, 0]
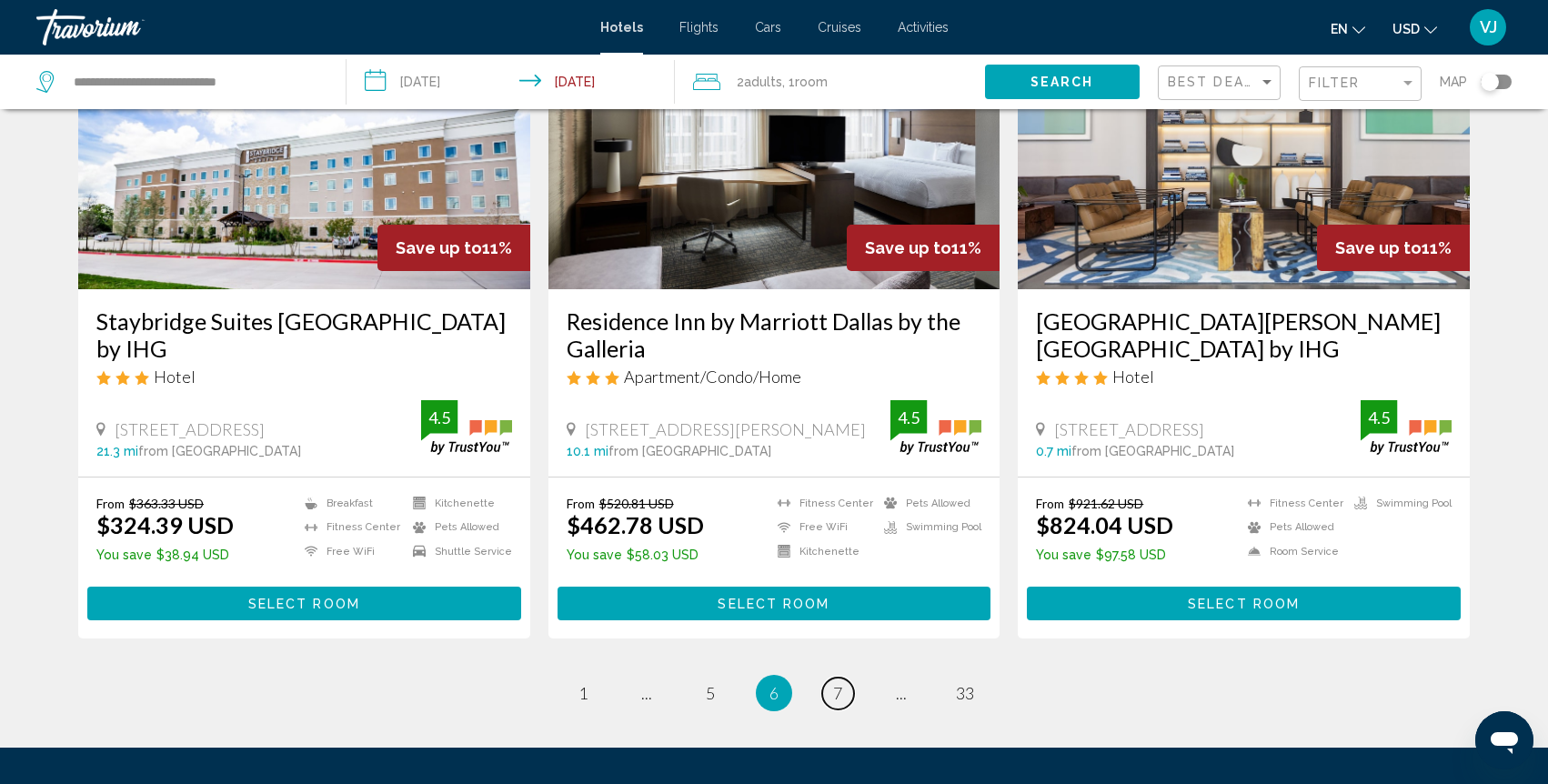
click at [838, 682] on span "7" at bounding box center [838, 692] width 9 height 20
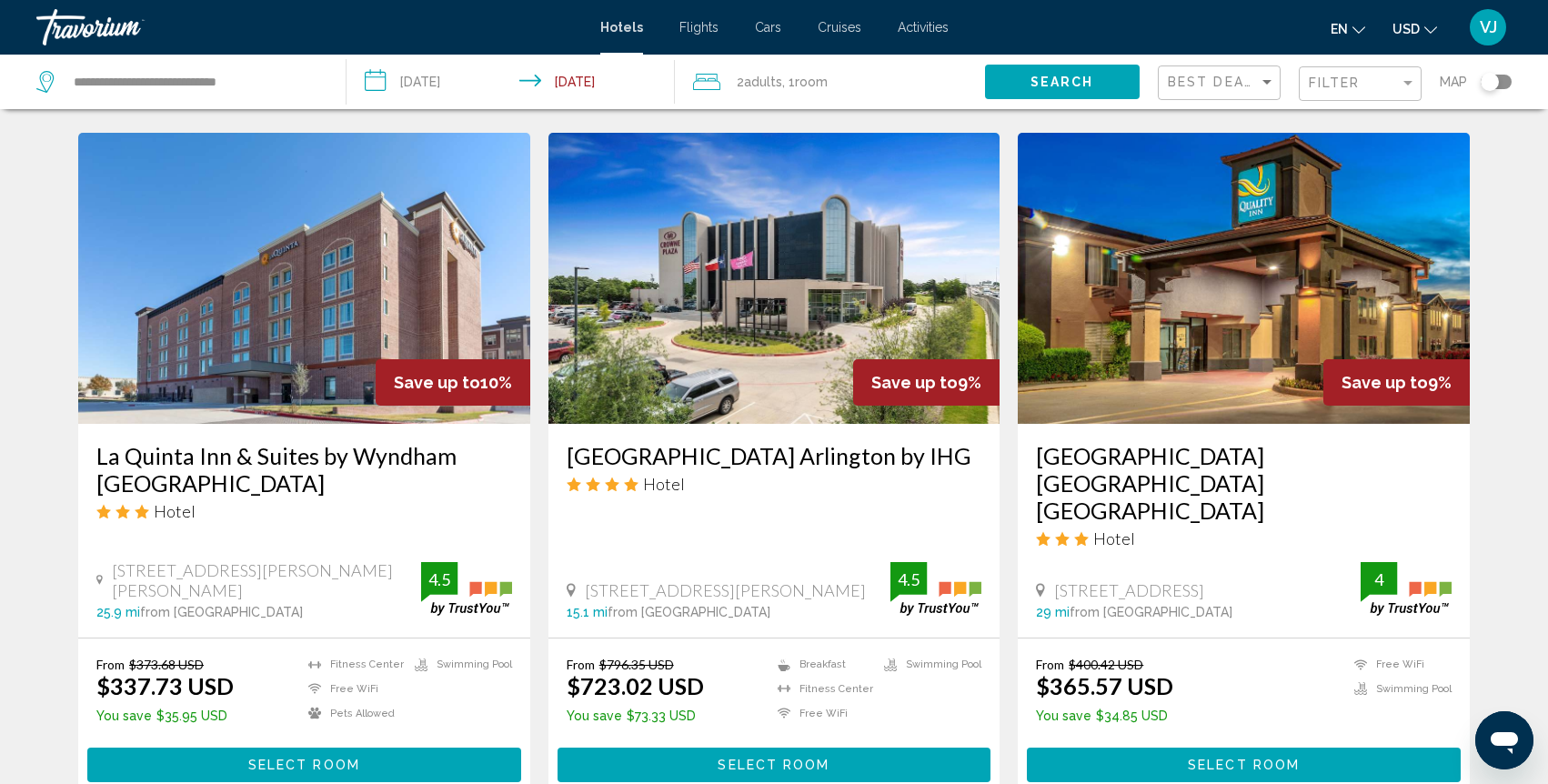
scroll to position [2103, 0]
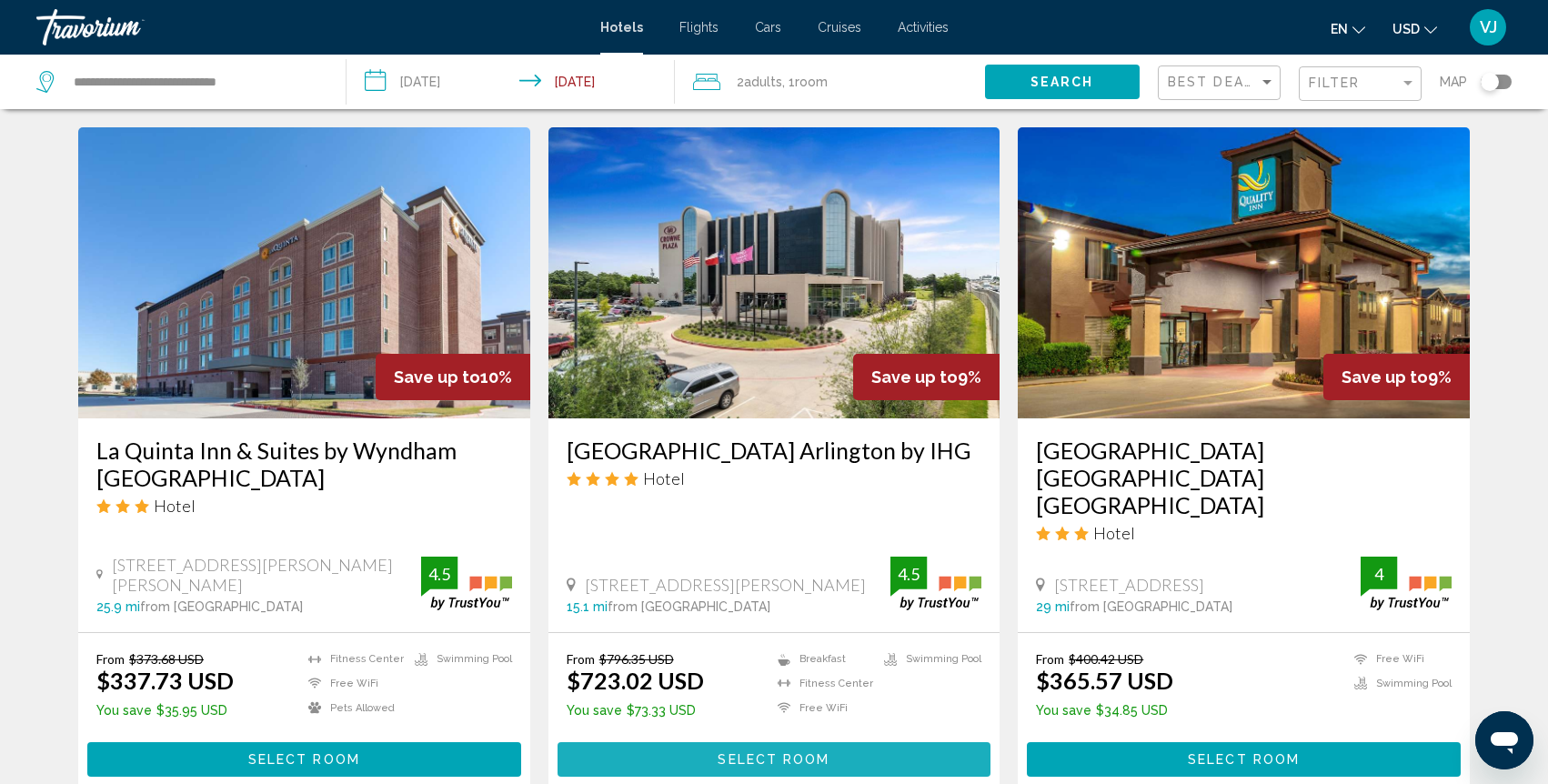
click at [772, 753] on span "Select Room" at bounding box center [773, 760] width 112 height 14
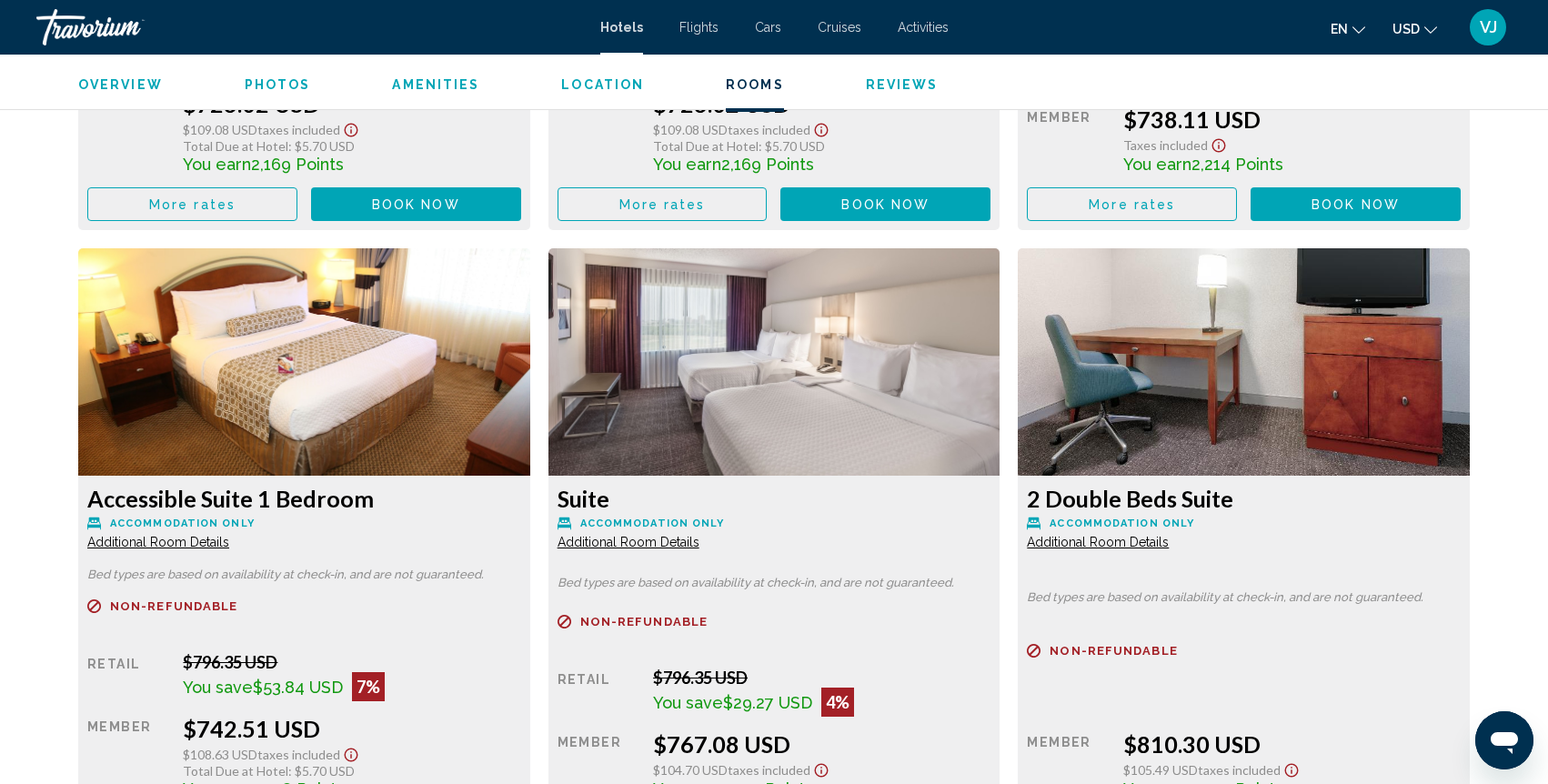
scroll to position [2956, 0]
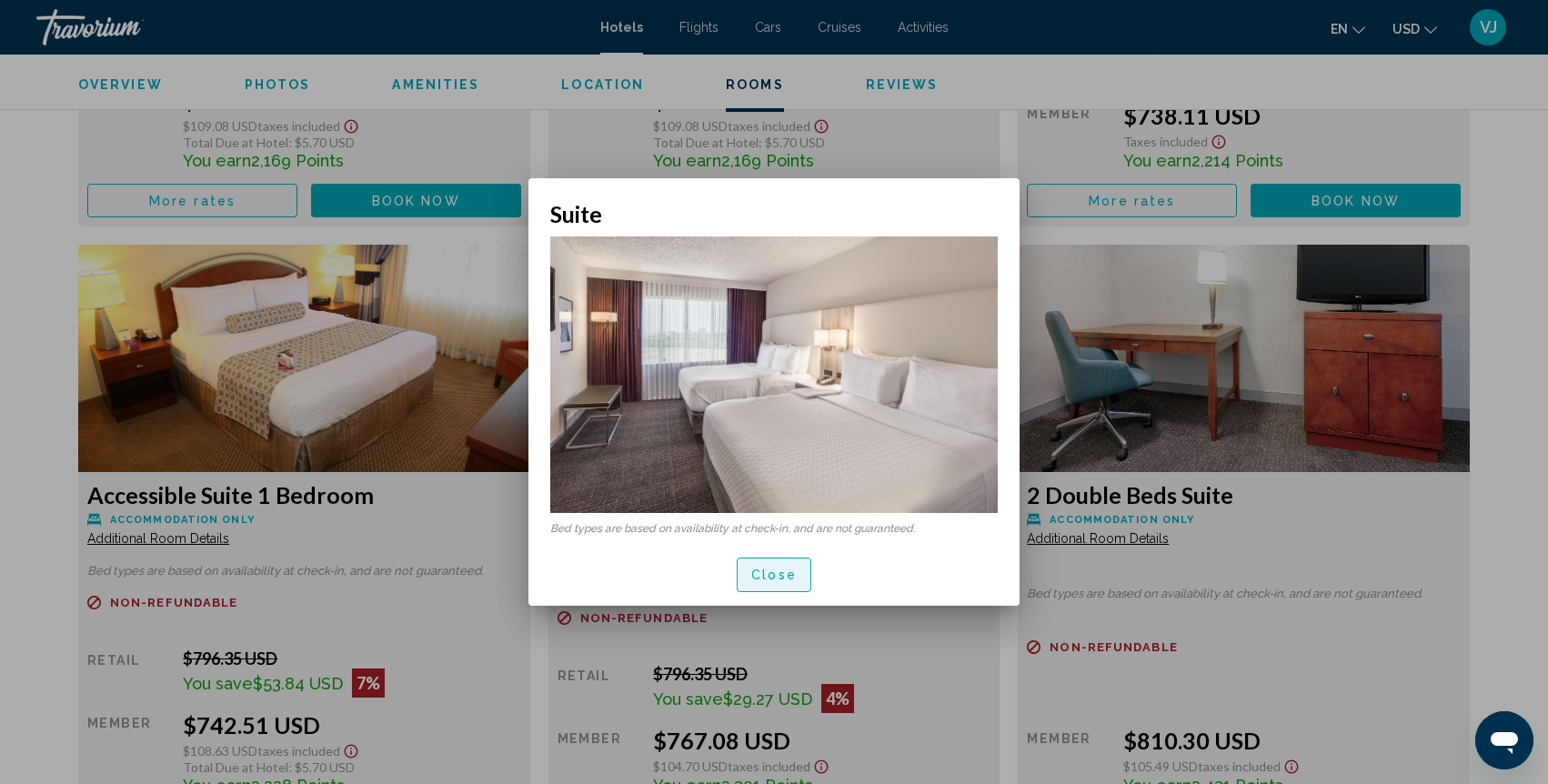
click at [790, 580] on span "Close" at bounding box center [774, 575] width 45 height 14
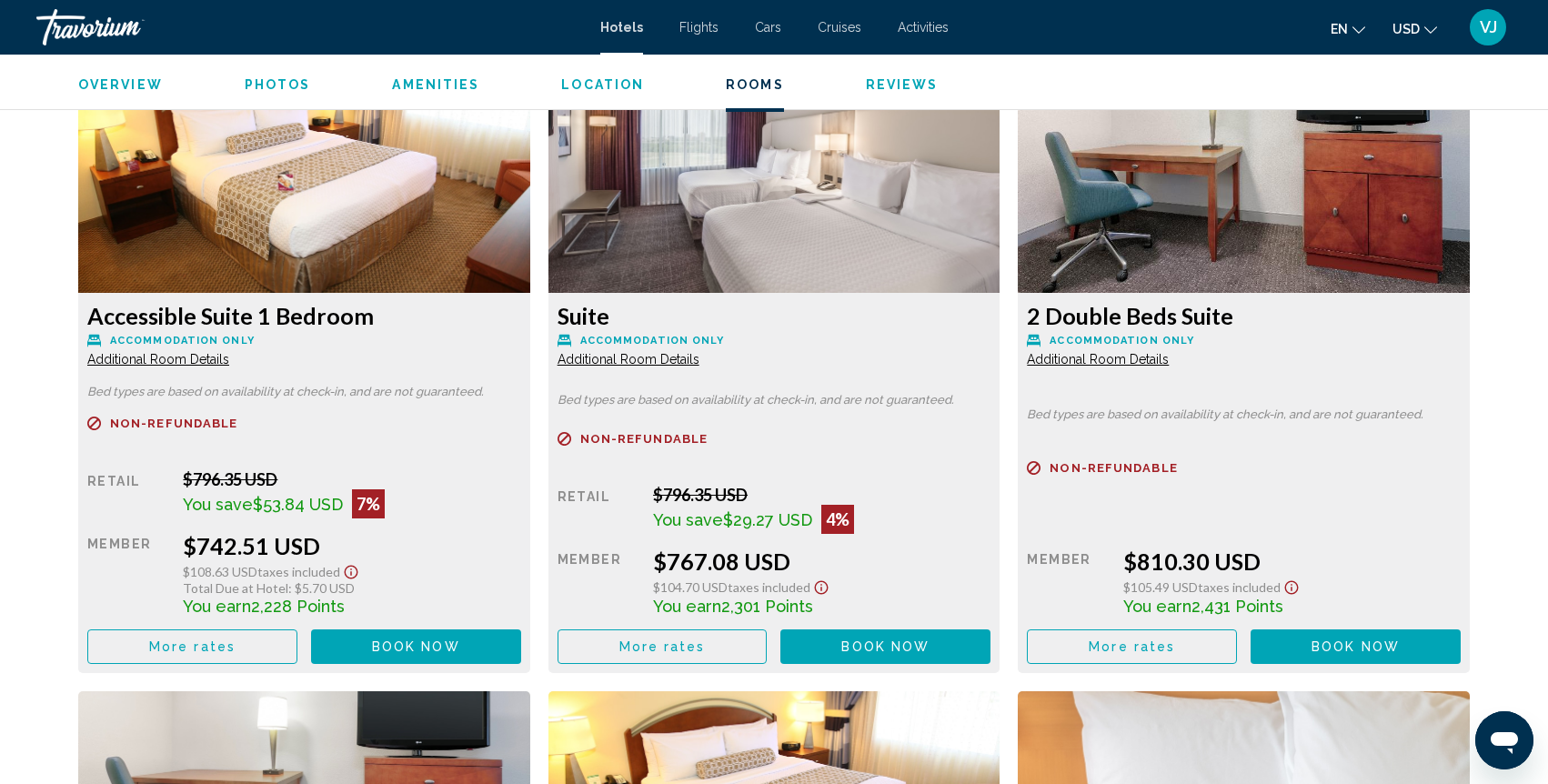
scroll to position [3141, 0]
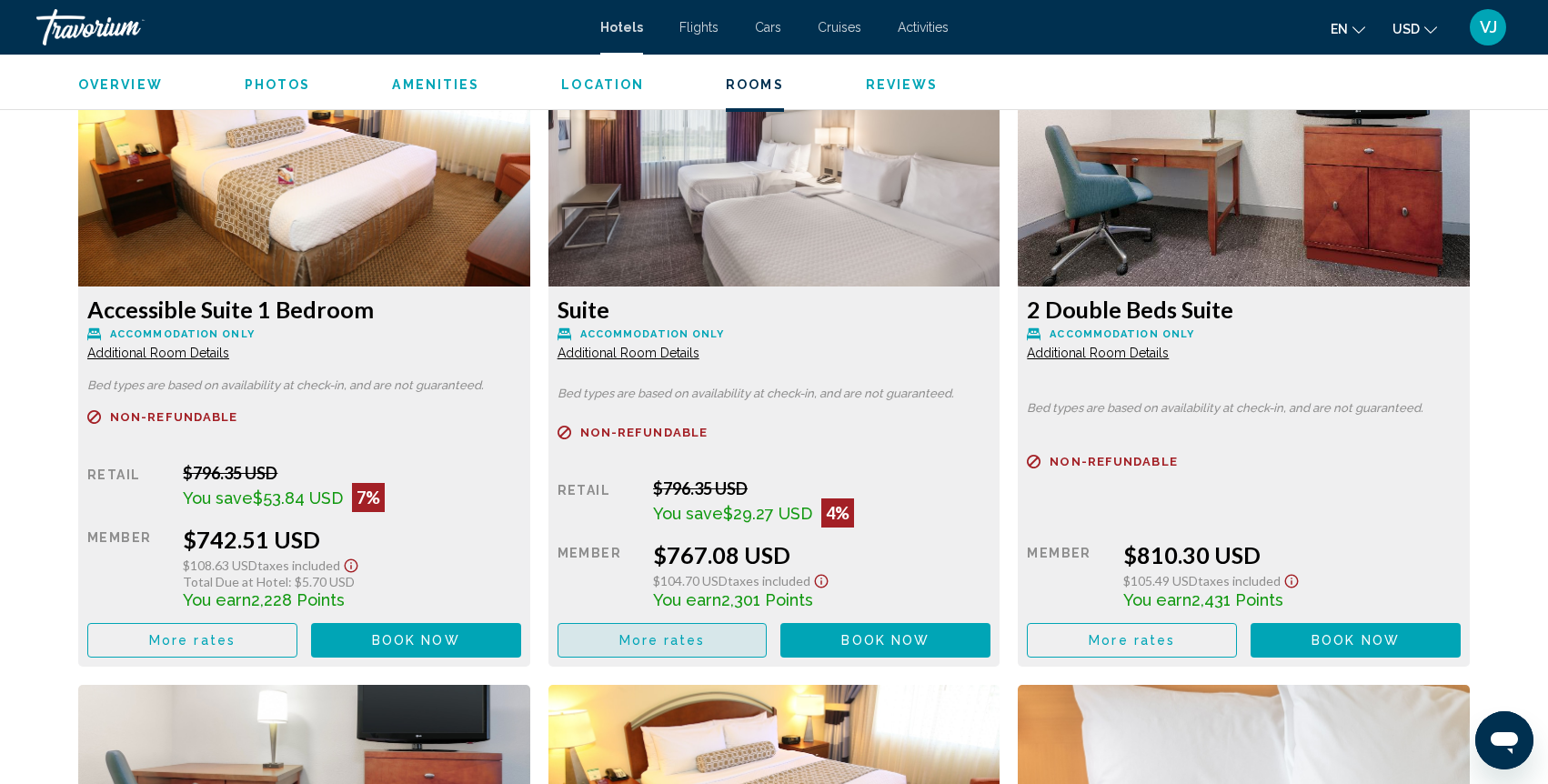
click at [678, 634] on span "More rates" at bounding box center [663, 640] width 87 height 14
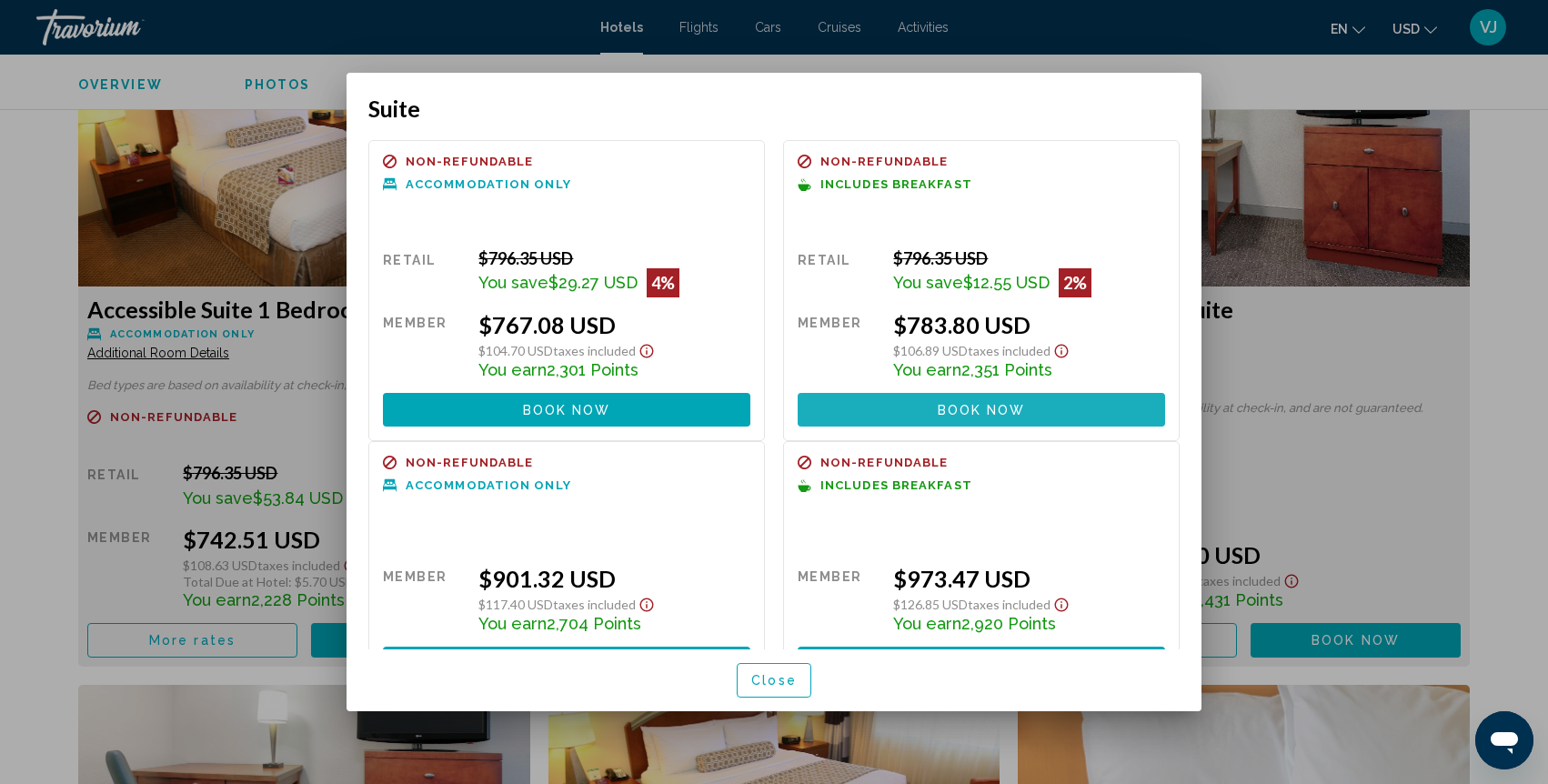
click at [944, 403] on span "Book now" at bounding box center [982, 410] width 88 height 14
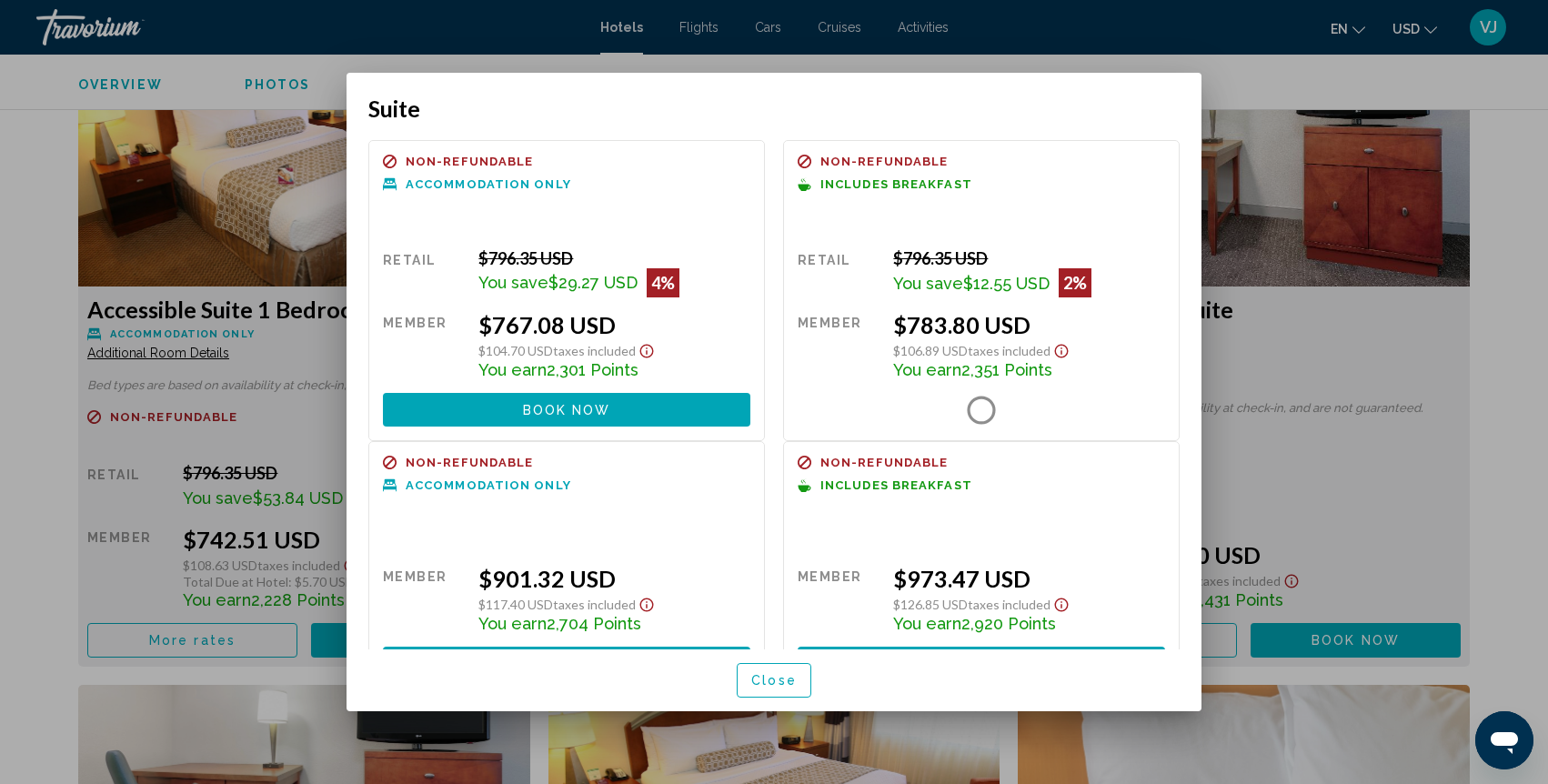
scroll to position [3141, 0]
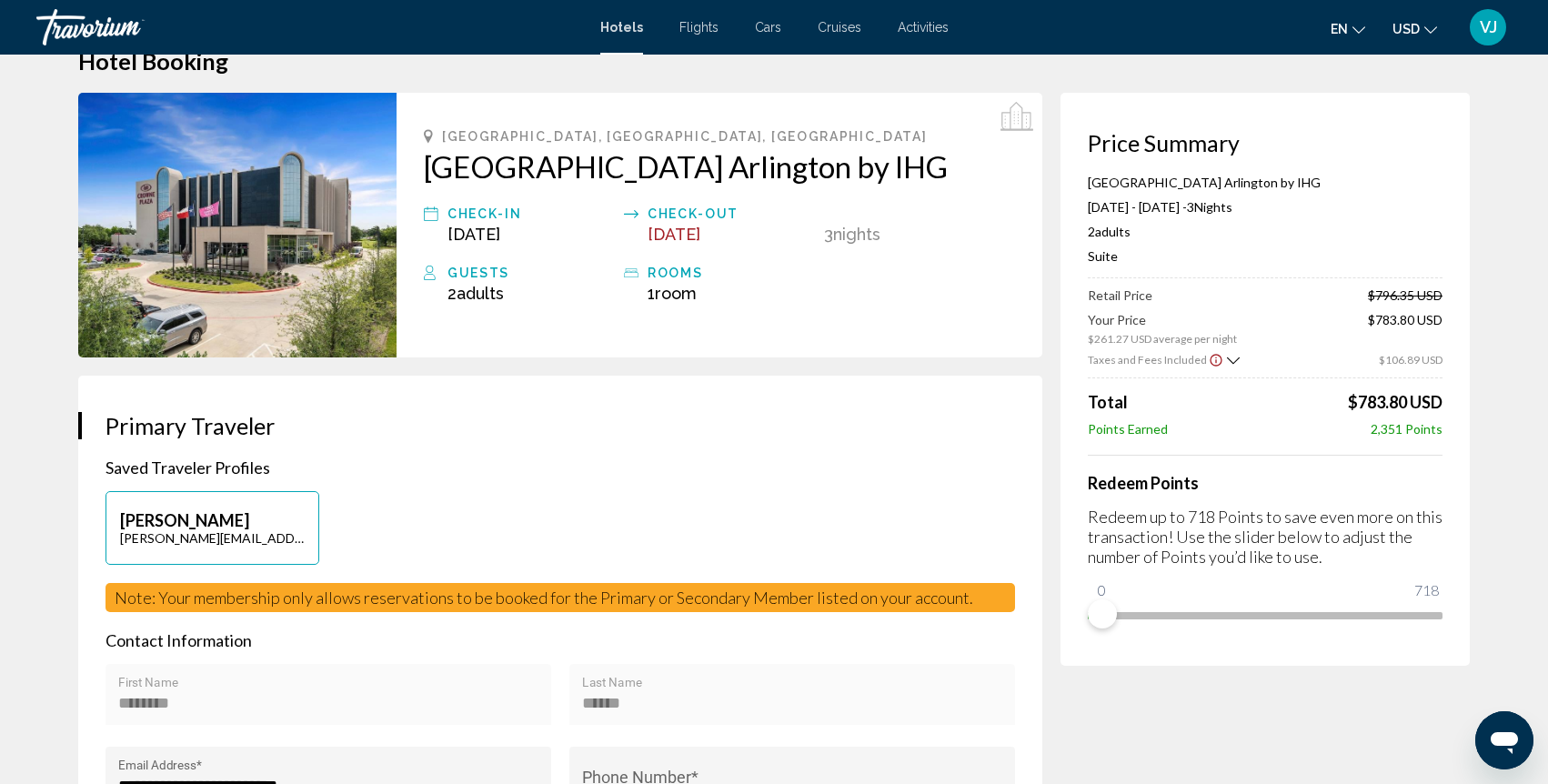
scroll to position [35, 0]
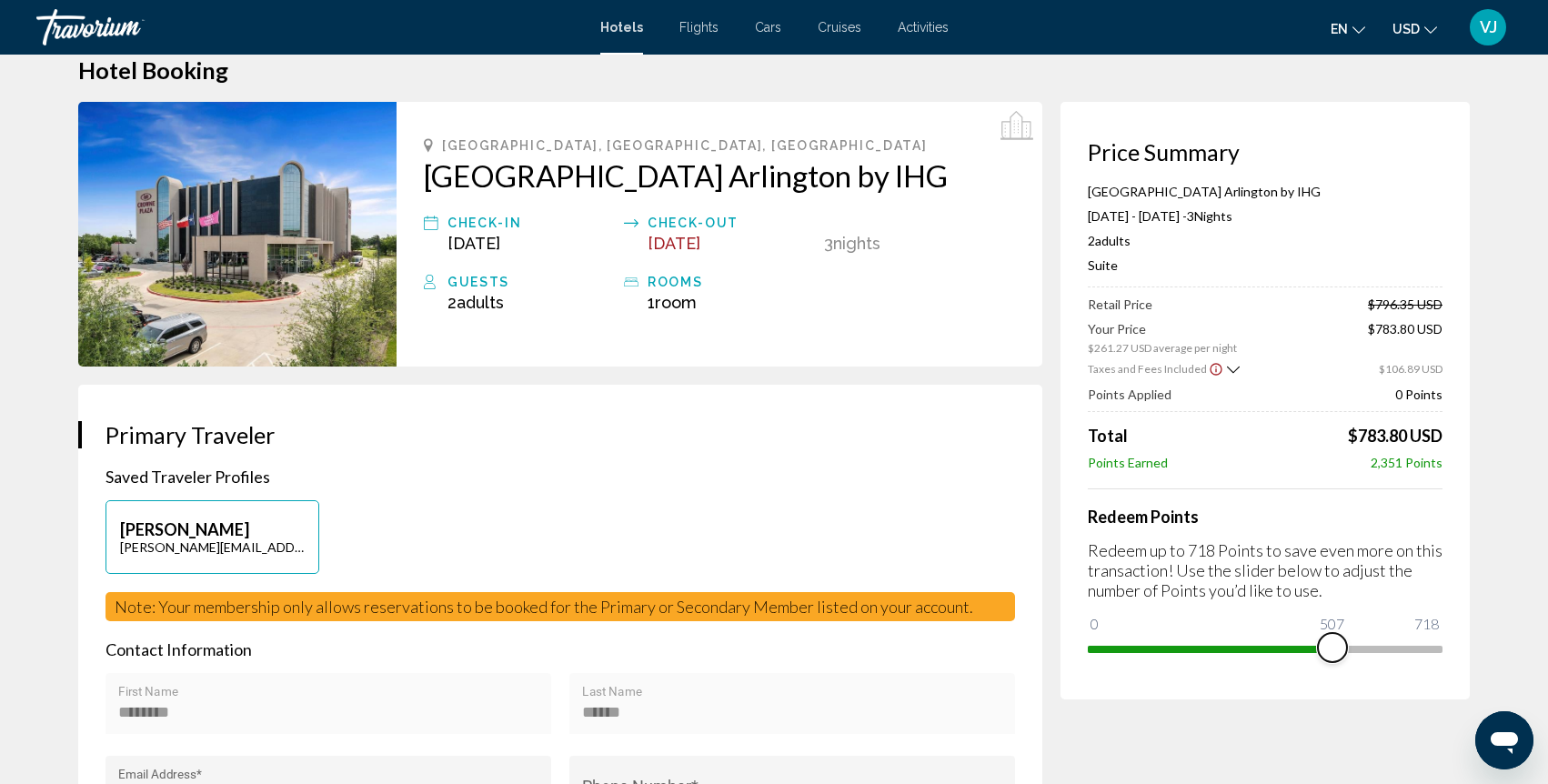
drag, startPoint x: 1108, startPoint y: 628, endPoint x: 1316, endPoint y: 624, distance: 208.0
click at [1316, 646] on ngx-slider "0 718 507" at bounding box center [1265, 648] width 355 height 4
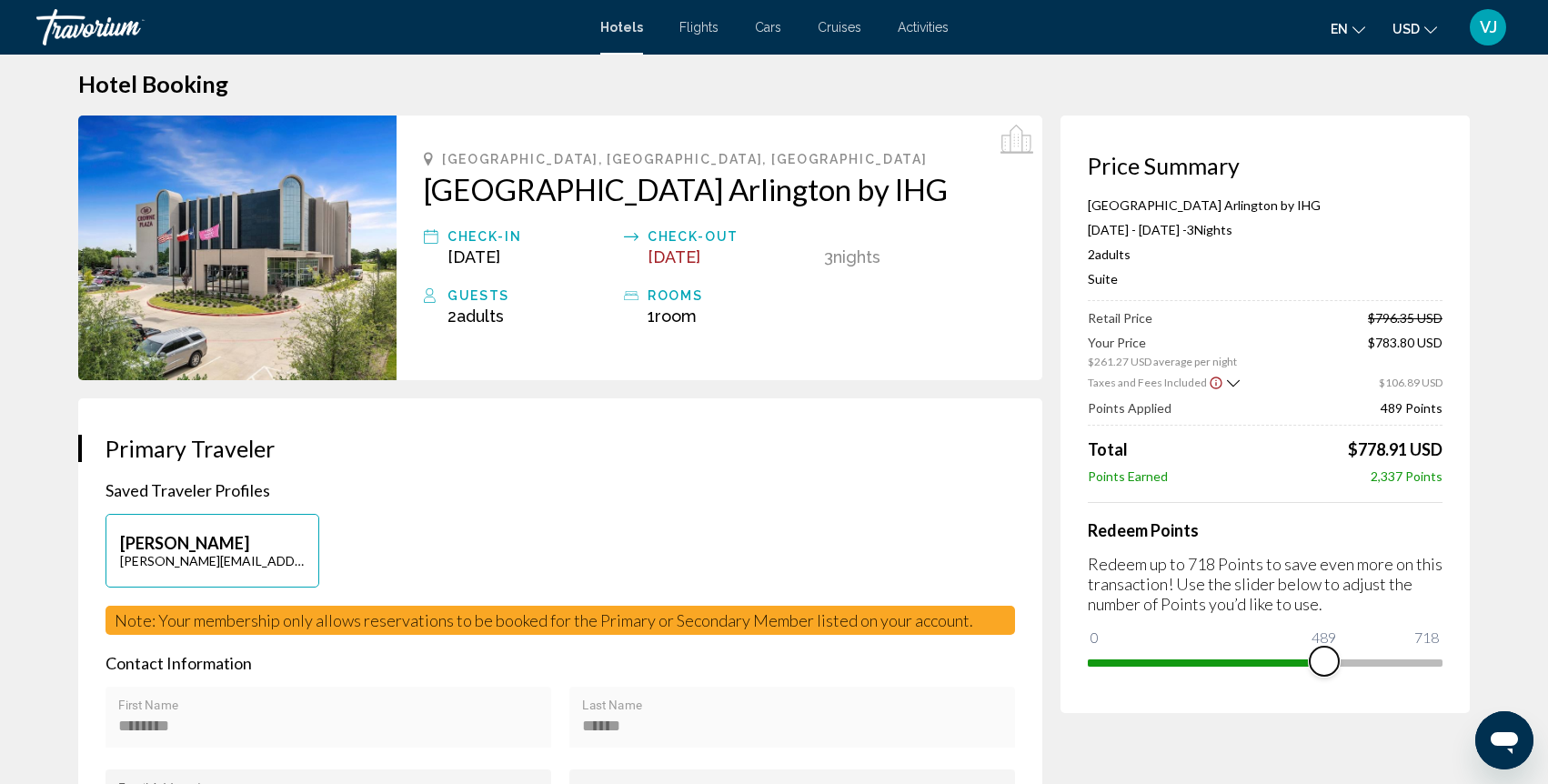
scroll to position [15, 0]
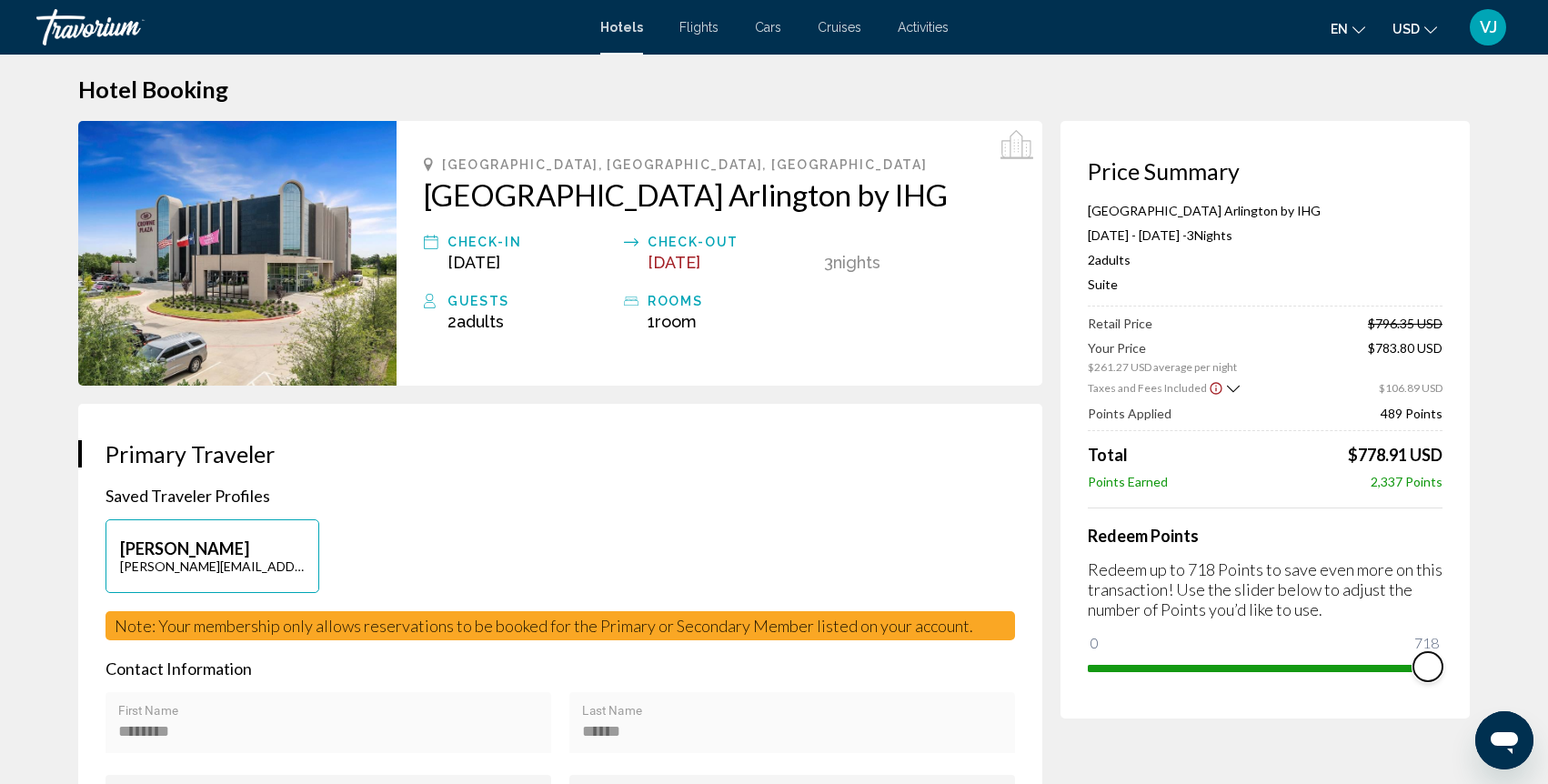
drag, startPoint x: 1329, startPoint y: 657, endPoint x: 1500, endPoint y: 661, distance: 171.0
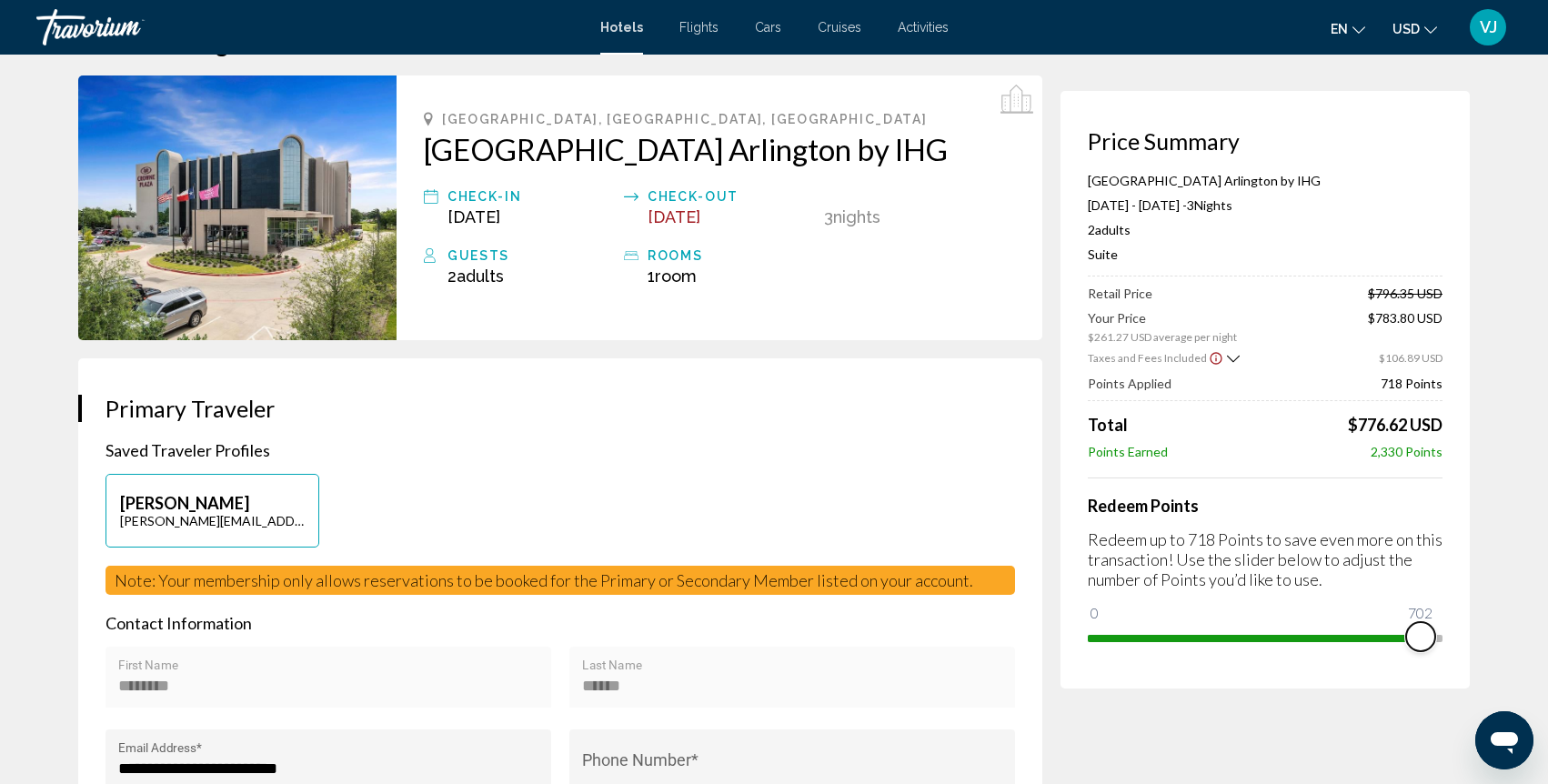
scroll to position [62, 0]
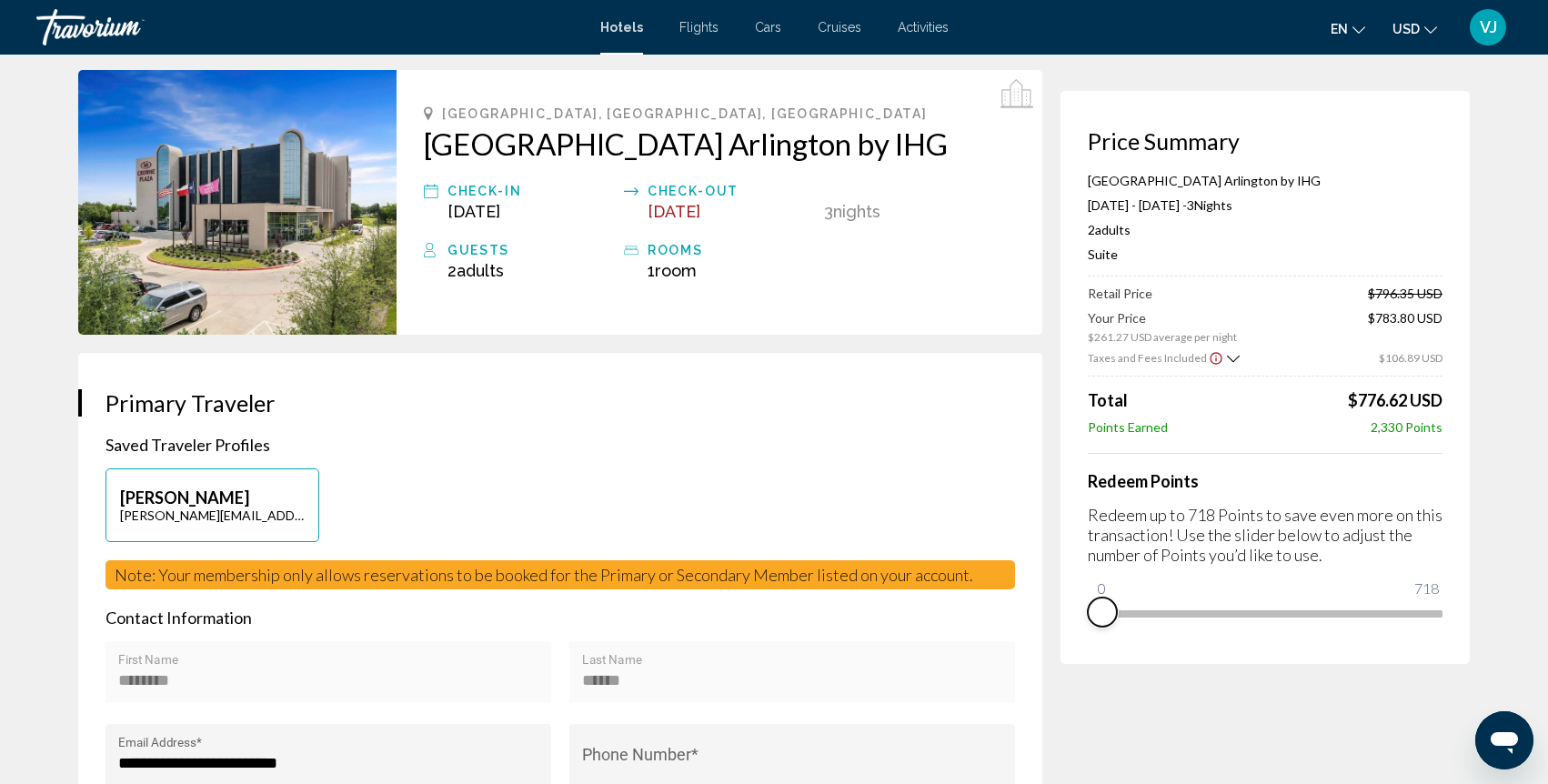
drag, startPoint x: 1427, startPoint y: 650, endPoint x: 1078, endPoint y: 636, distance: 349.3
click at [1079, 638] on div "Price Summary [GEOGRAPHIC_DATA] by IHG [DATE] - [DATE] - 3 Night Nights 2 Adult…" at bounding box center [1265, 377] width 409 height 572
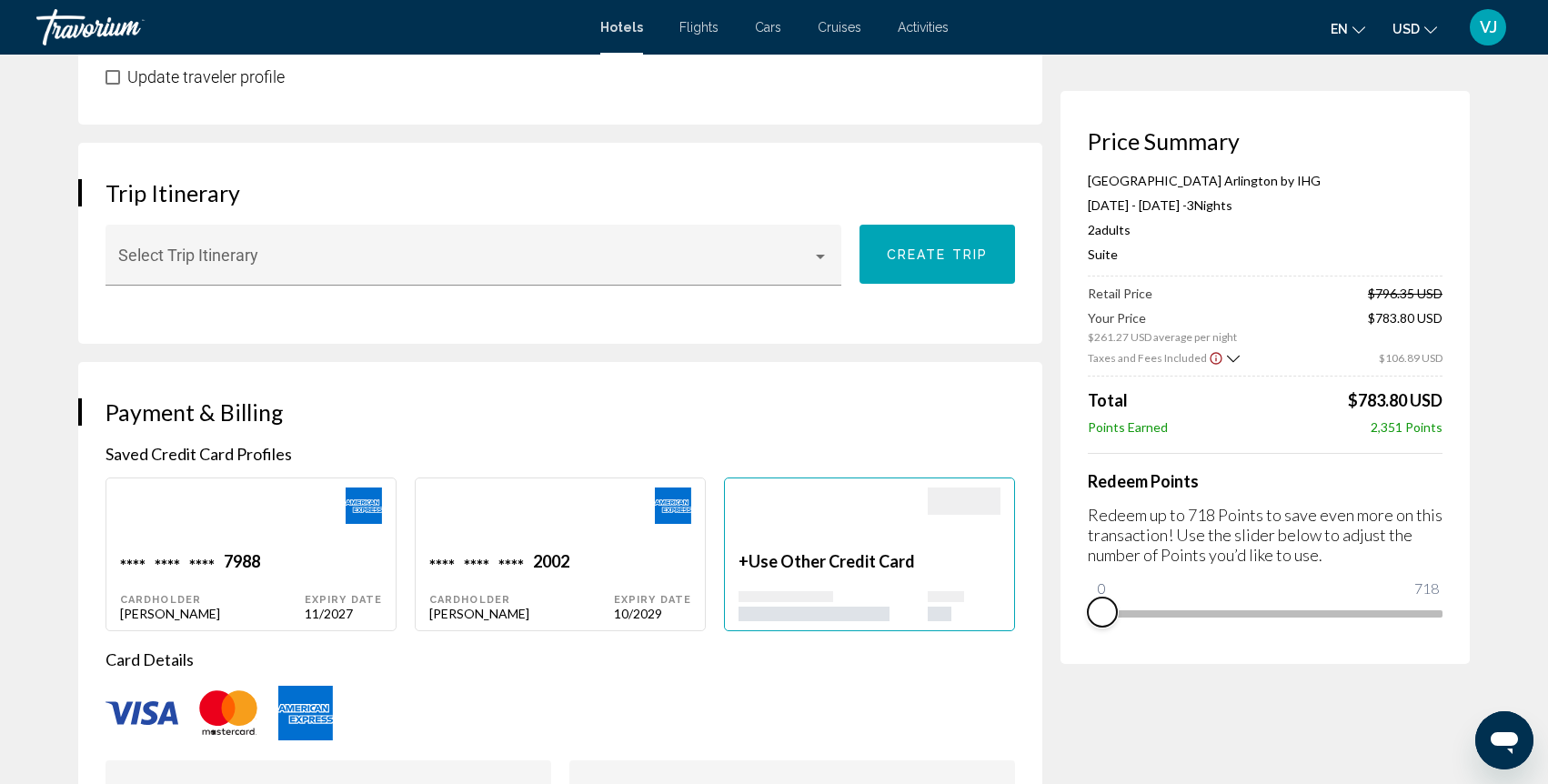
scroll to position [1011, 0]
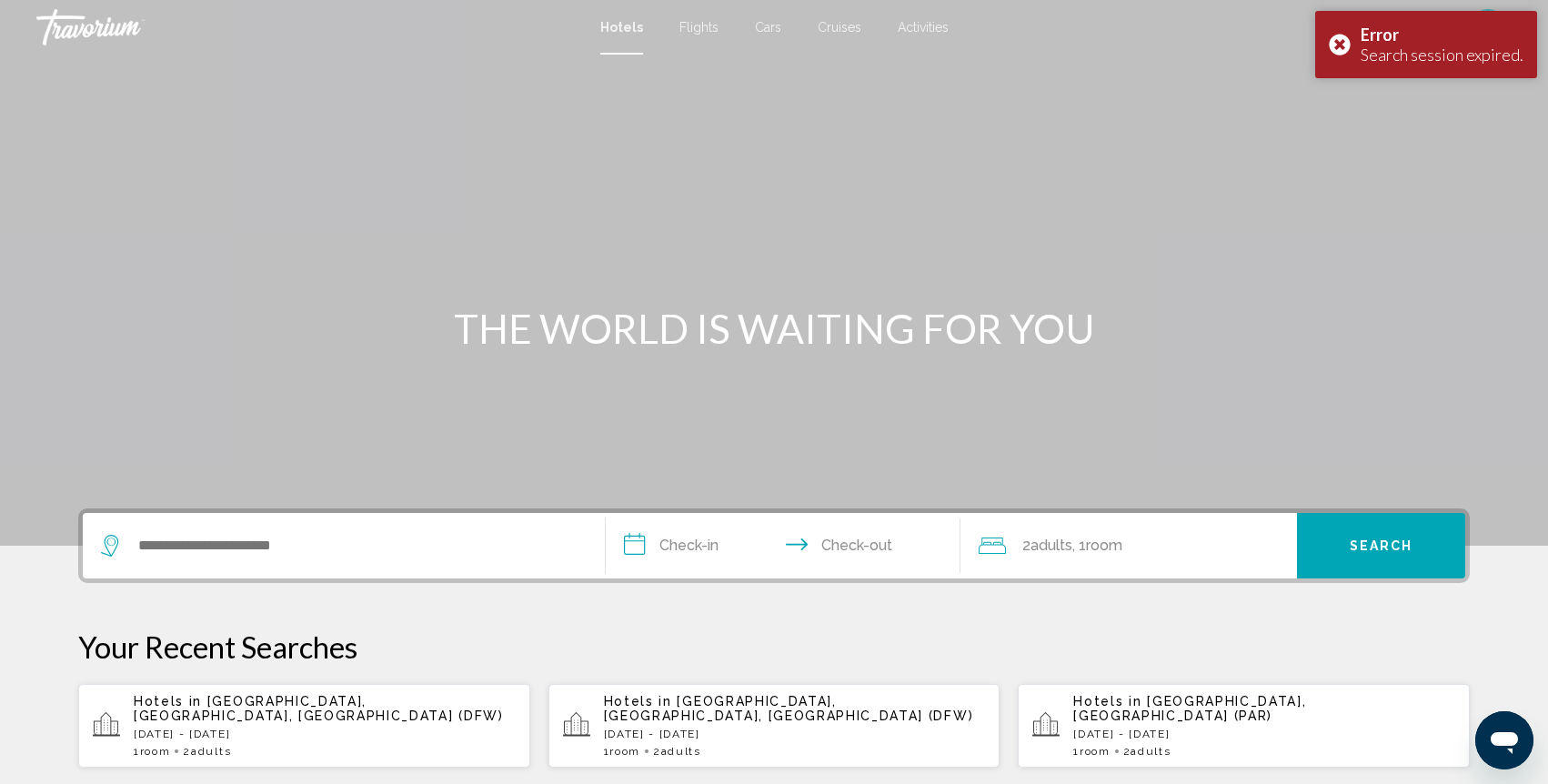
click at [201, 709] on div "Hotels in [GEOGRAPHIC_DATA], [GEOGRAPHIC_DATA], [GEOGRAPHIC_DATA] (DFW) [DATE] …" at bounding box center [324, 726] width 382 height 64
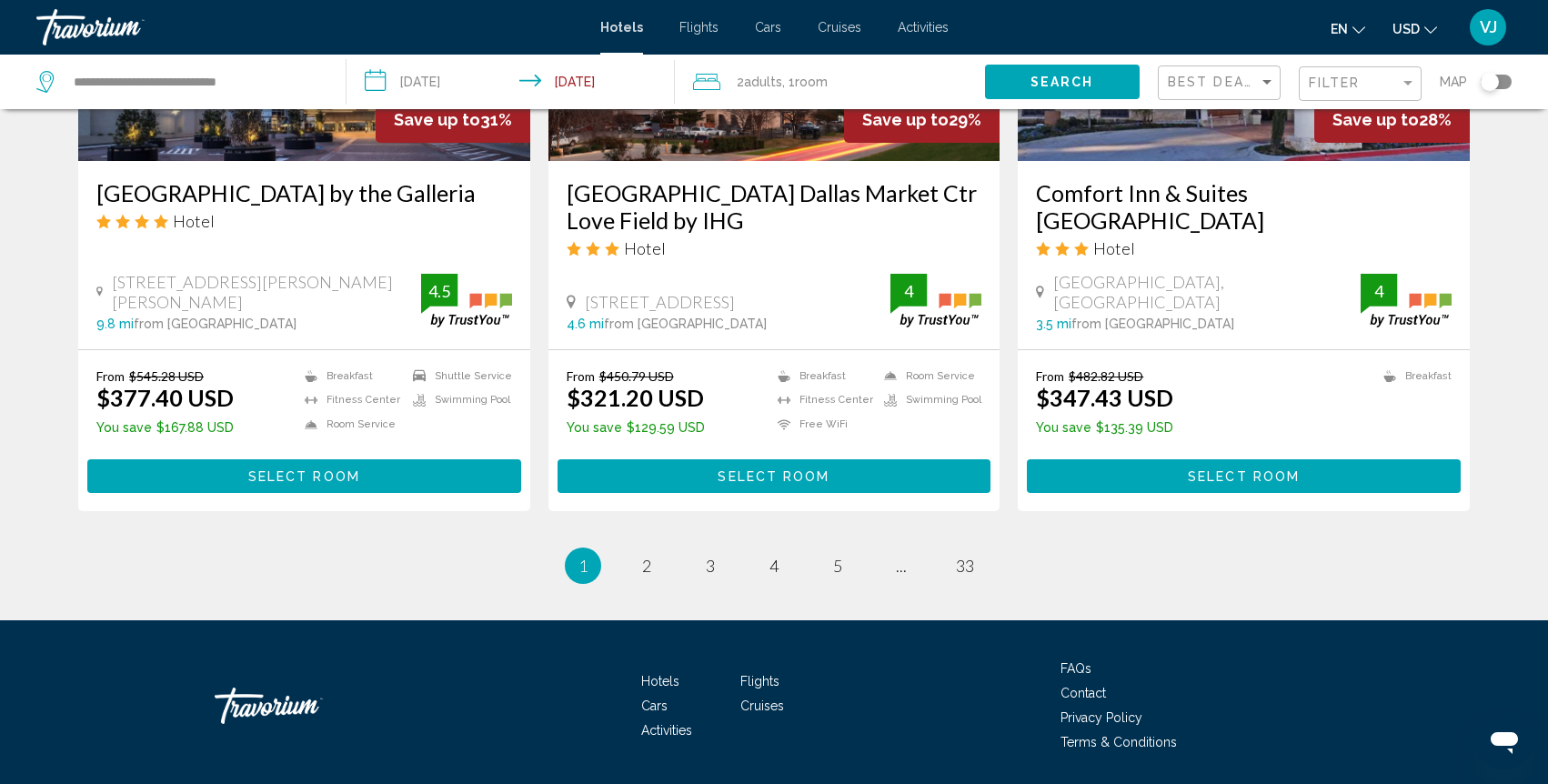
scroll to position [2338, 0]
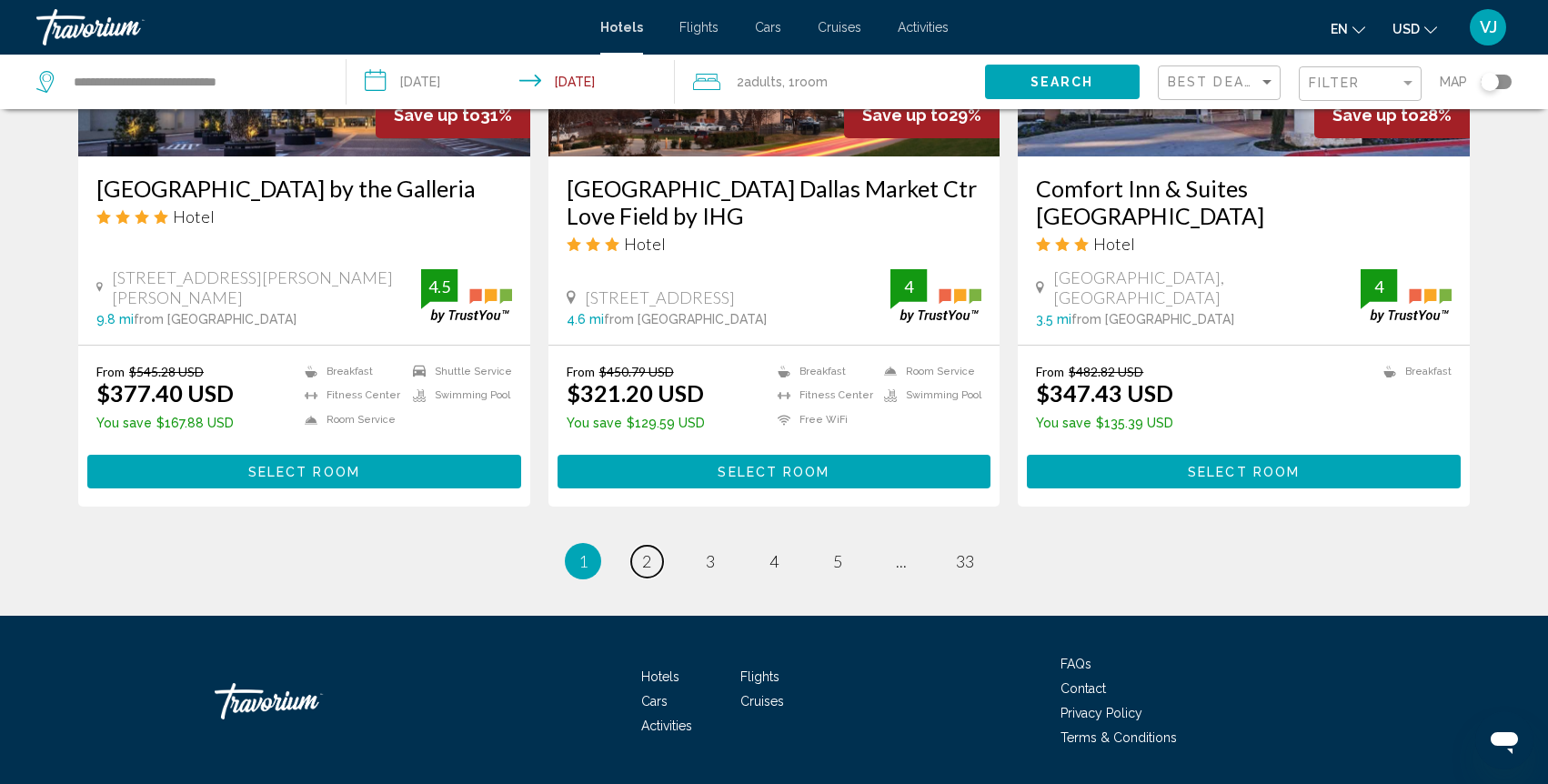
click at [637, 545] on link "page 2" at bounding box center [647, 561] width 32 height 32
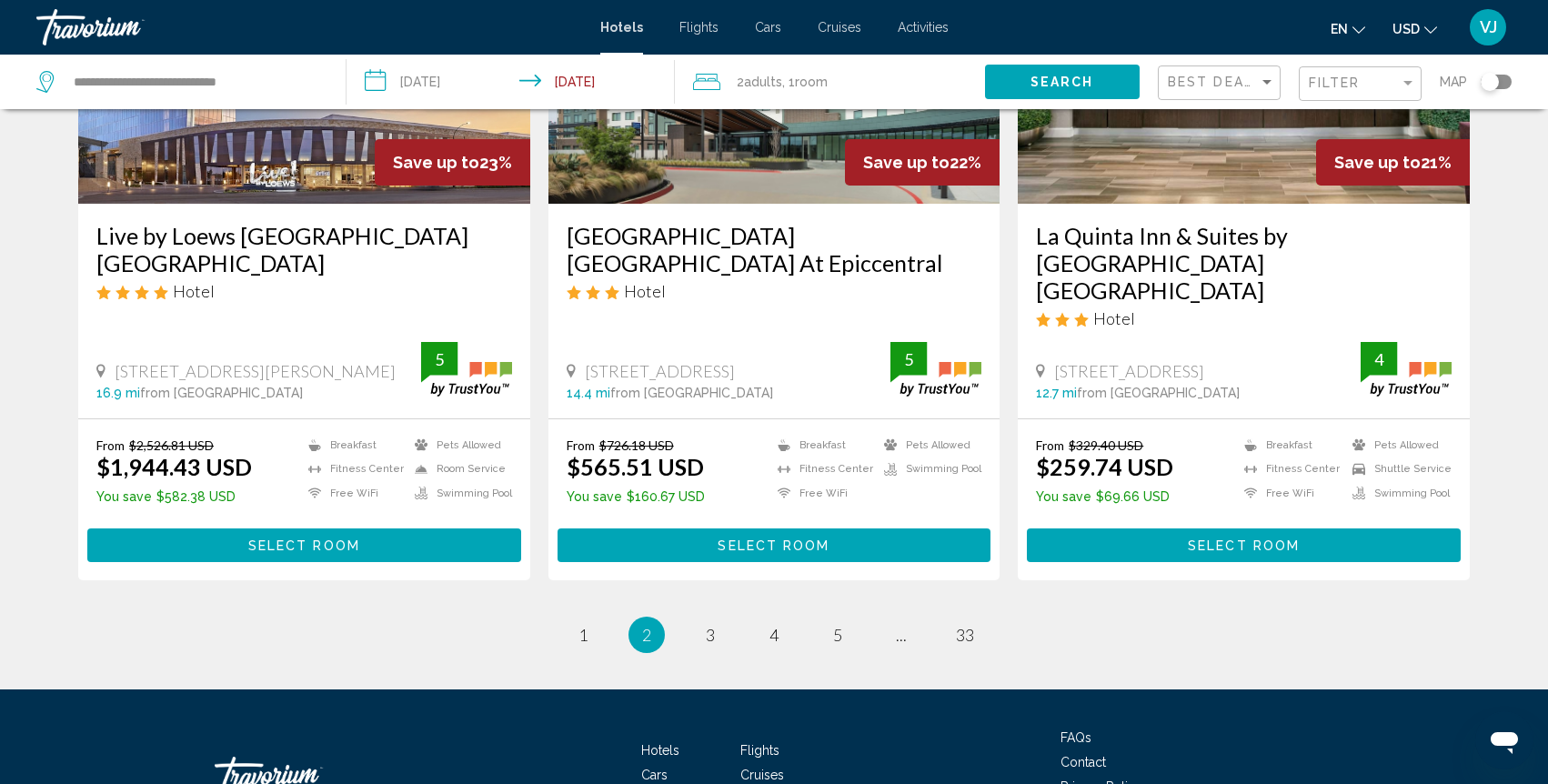
scroll to position [2290, 0]
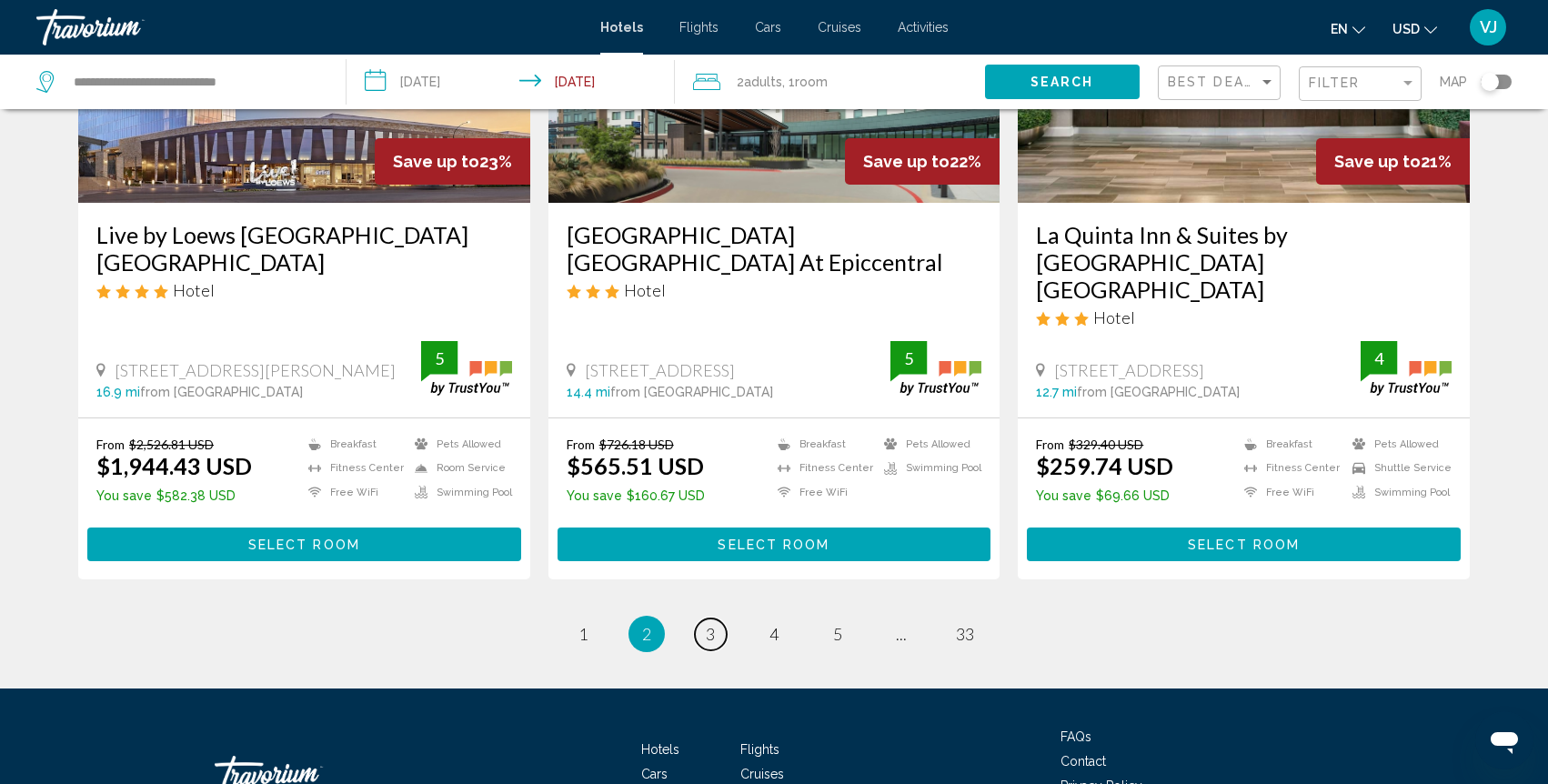
click at [704, 619] on link "page 3" at bounding box center [711, 635] width 32 height 32
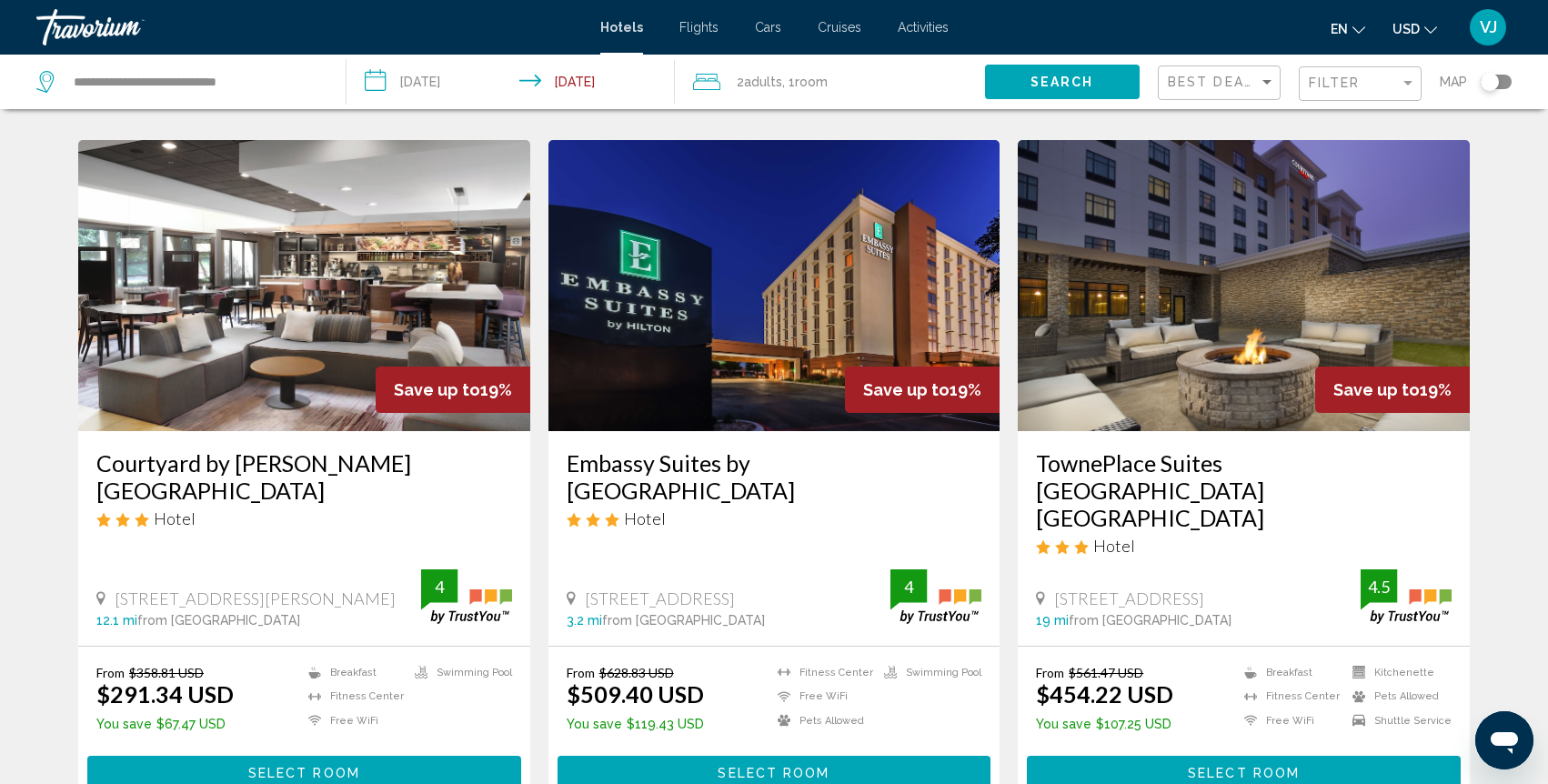
scroll to position [712, 0]
